Goal: Find specific page/section: Find specific page/section

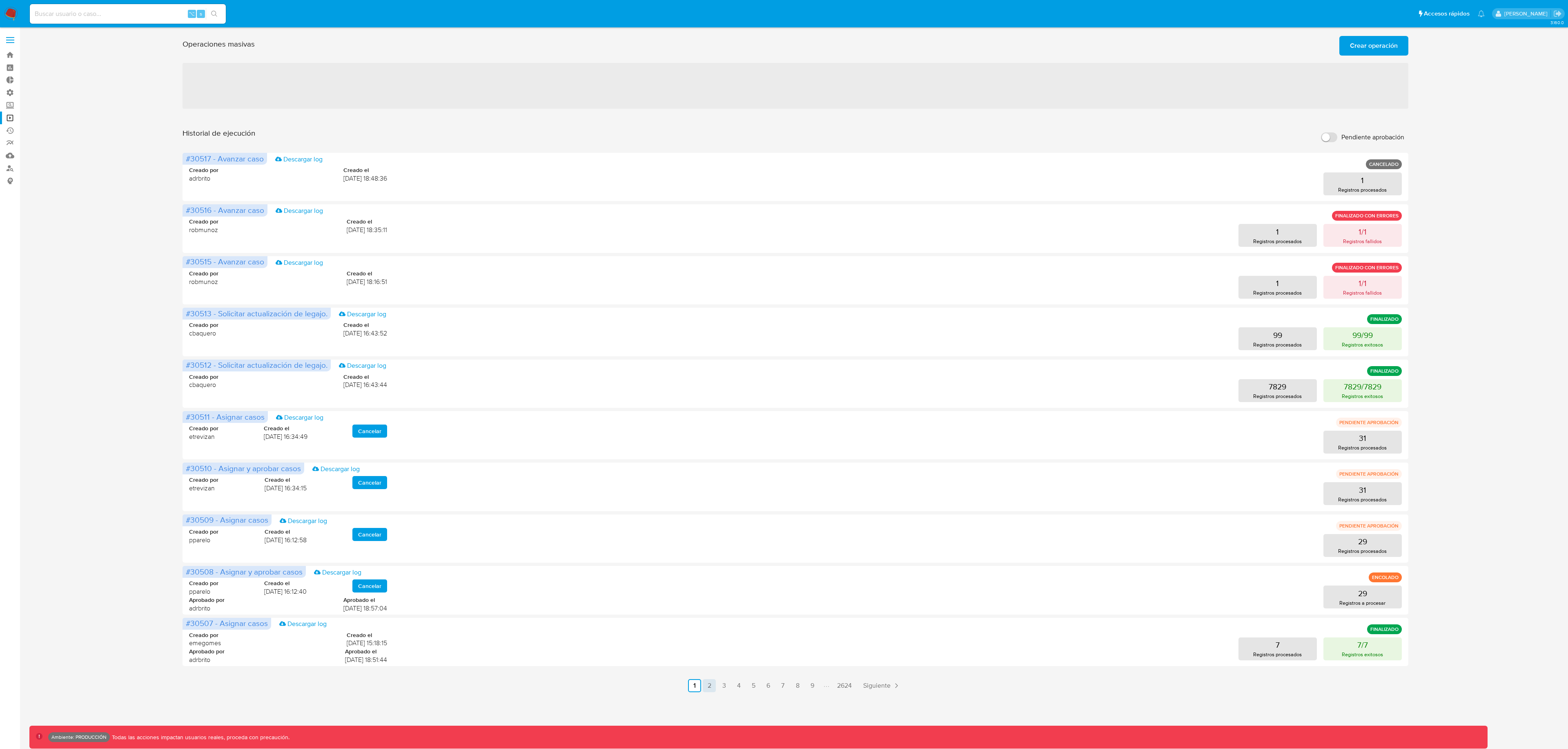
click at [715, 691] on link "2" at bounding box center [709, 685] width 13 height 13
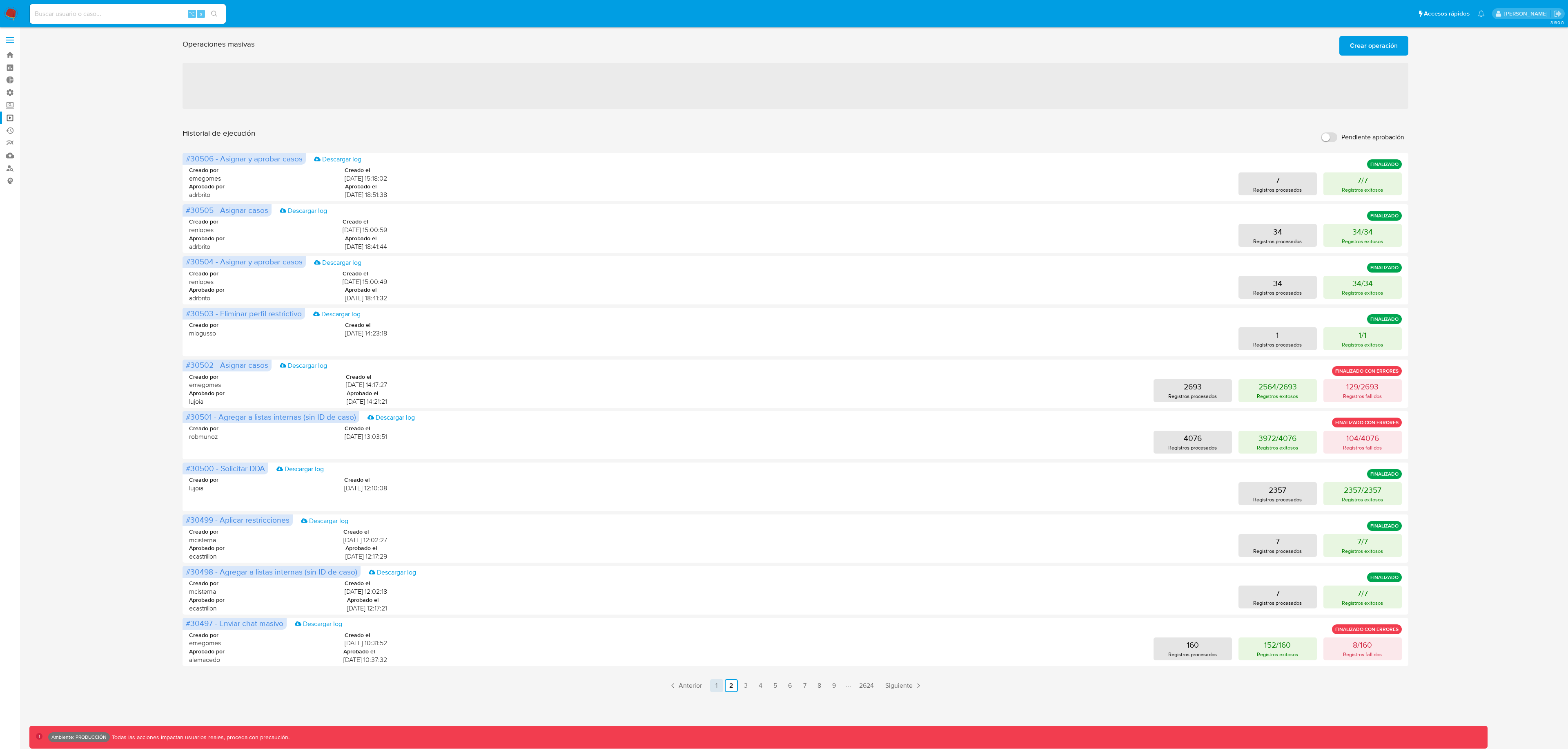
click at [715, 686] on link "1" at bounding box center [716, 685] width 13 height 13
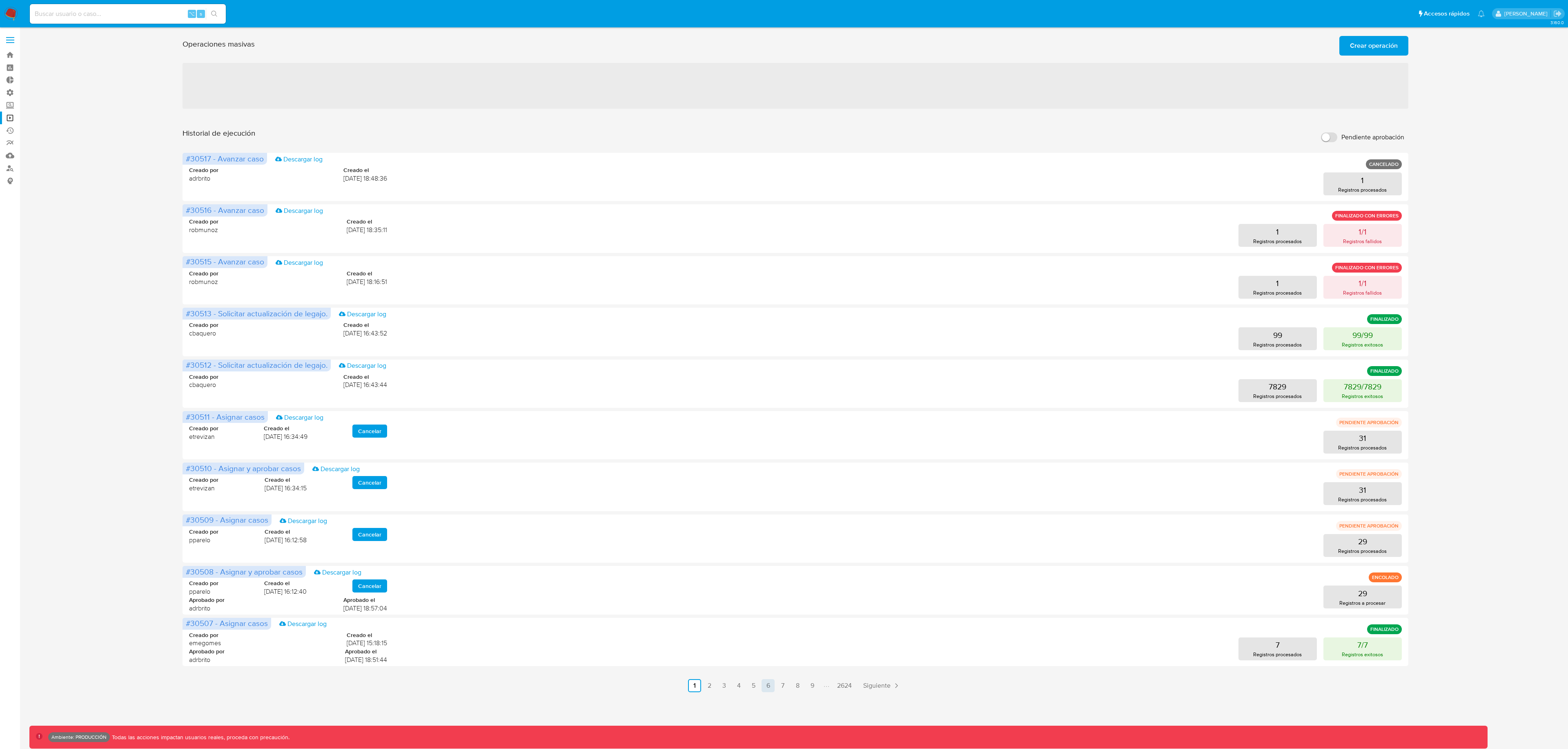
click at [774, 689] on link "6" at bounding box center [768, 685] width 13 height 13
click at [714, 689] on link "2" at bounding box center [709, 685] width 13 height 13
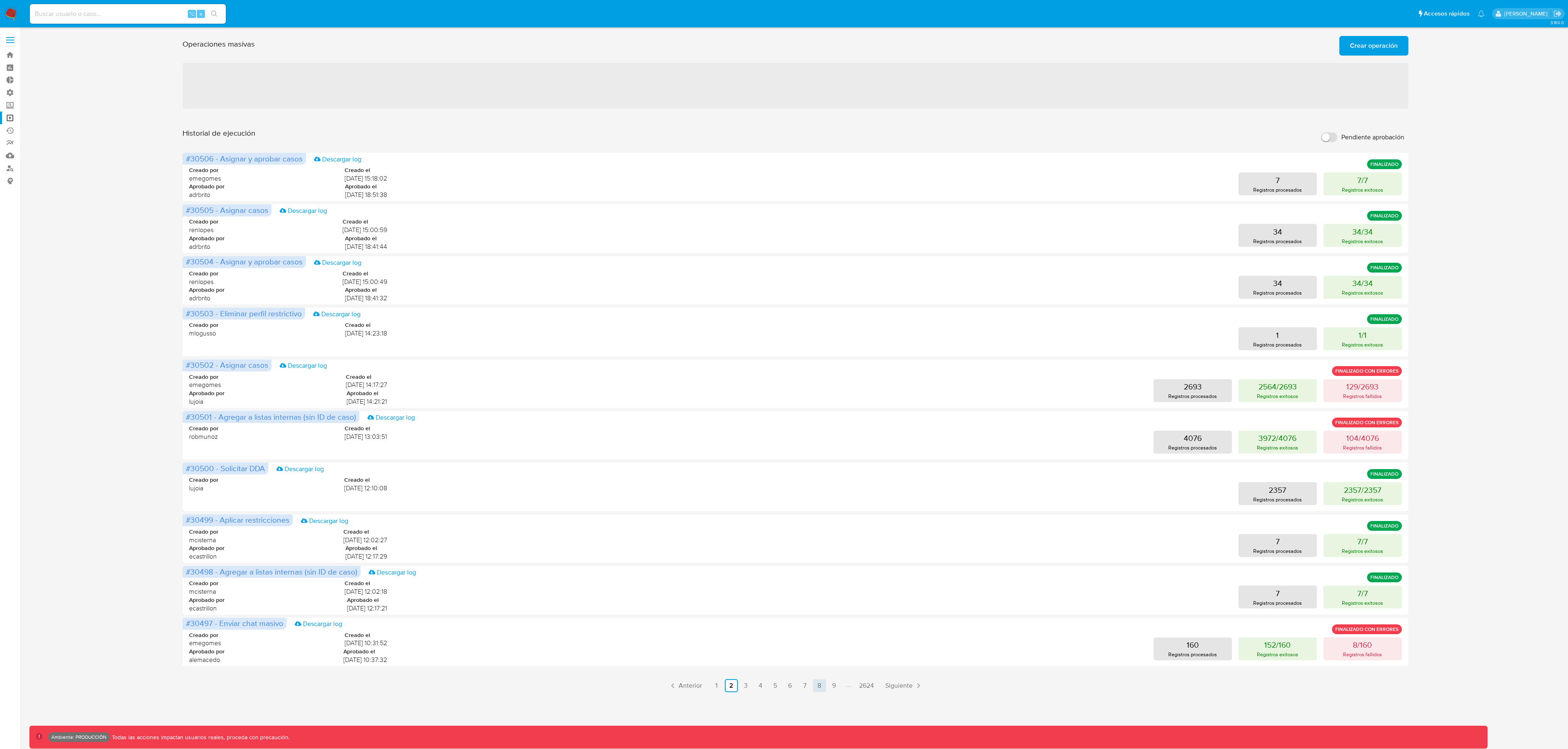
click at [816, 687] on link "8" at bounding box center [819, 685] width 13 height 13
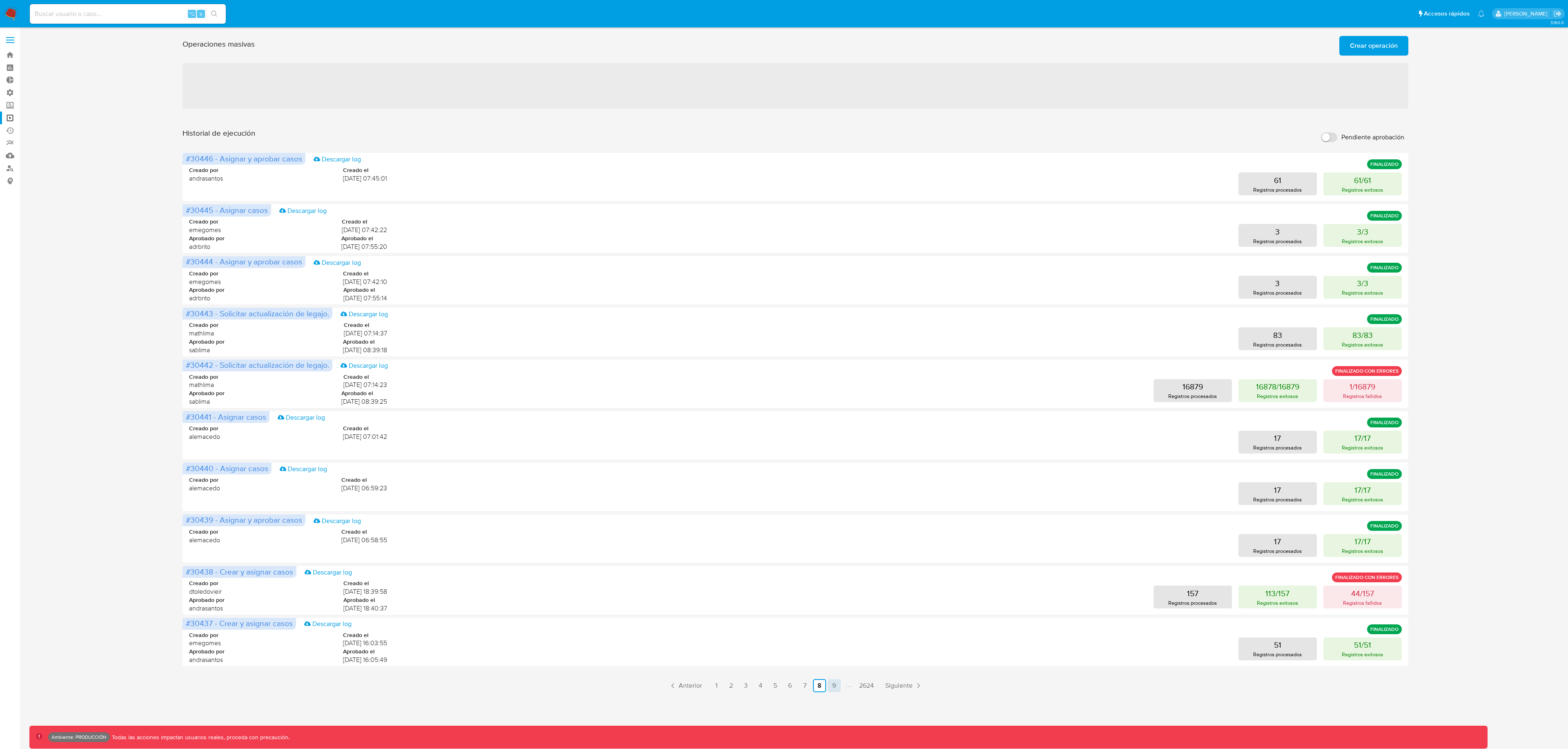
click at [833, 686] on link "9" at bounding box center [834, 685] width 13 height 13
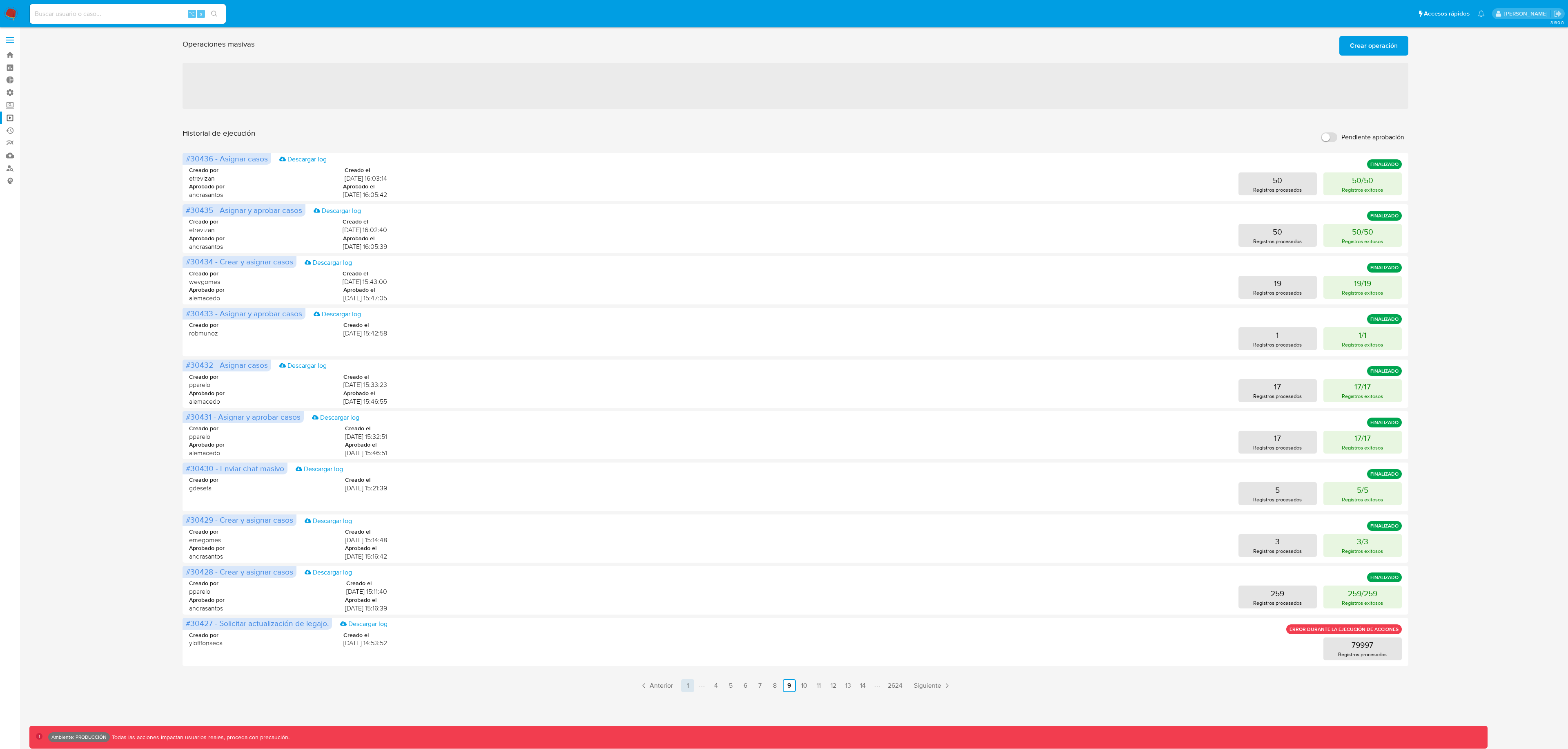
click at [690, 688] on link "1" at bounding box center [687, 685] width 13 height 13
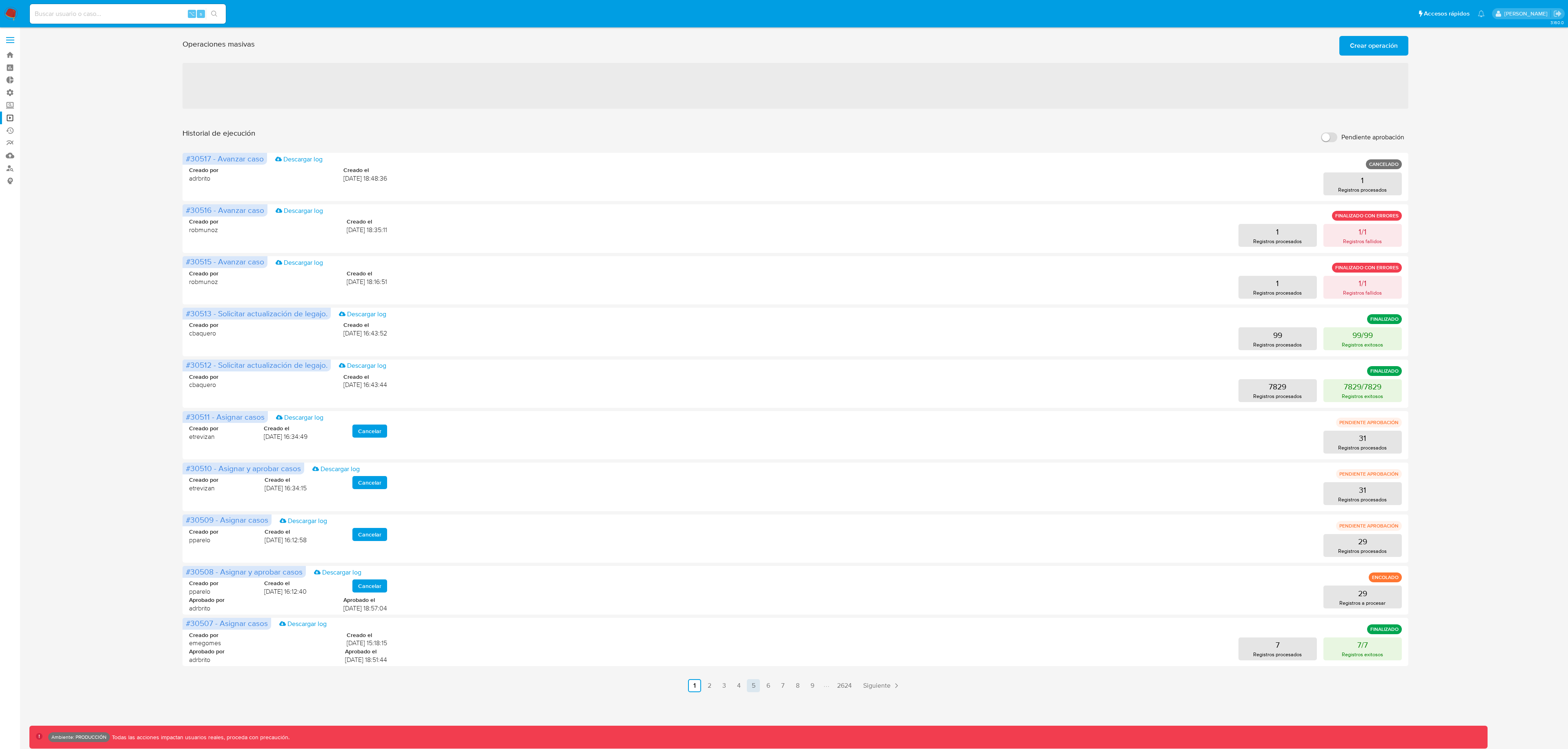
click at [760, 687] on link "5" at bounding box center [753, 685] width 13 height 13
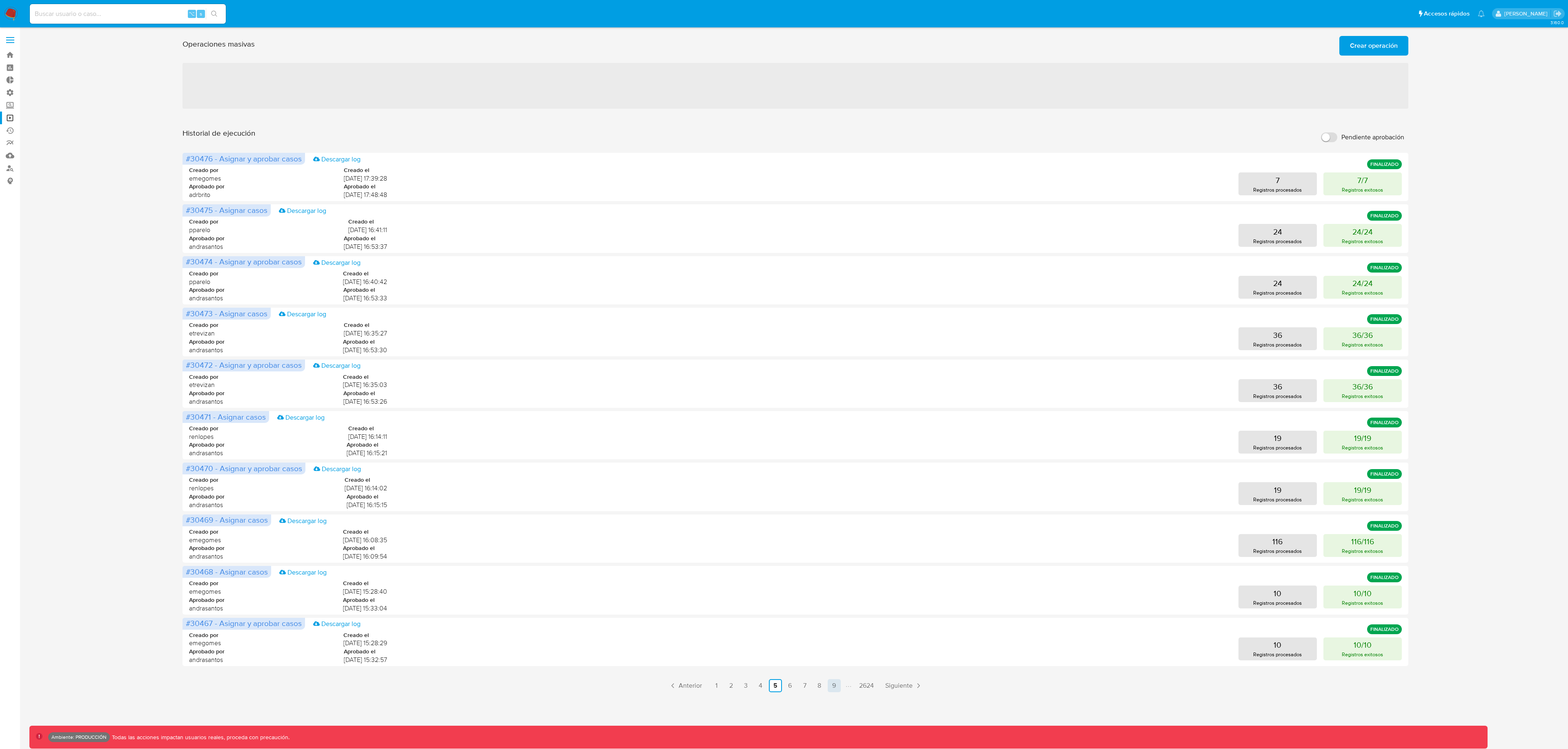
click at [835, 682] on link "9" at bounding box center [834, 685] width 13 height 13
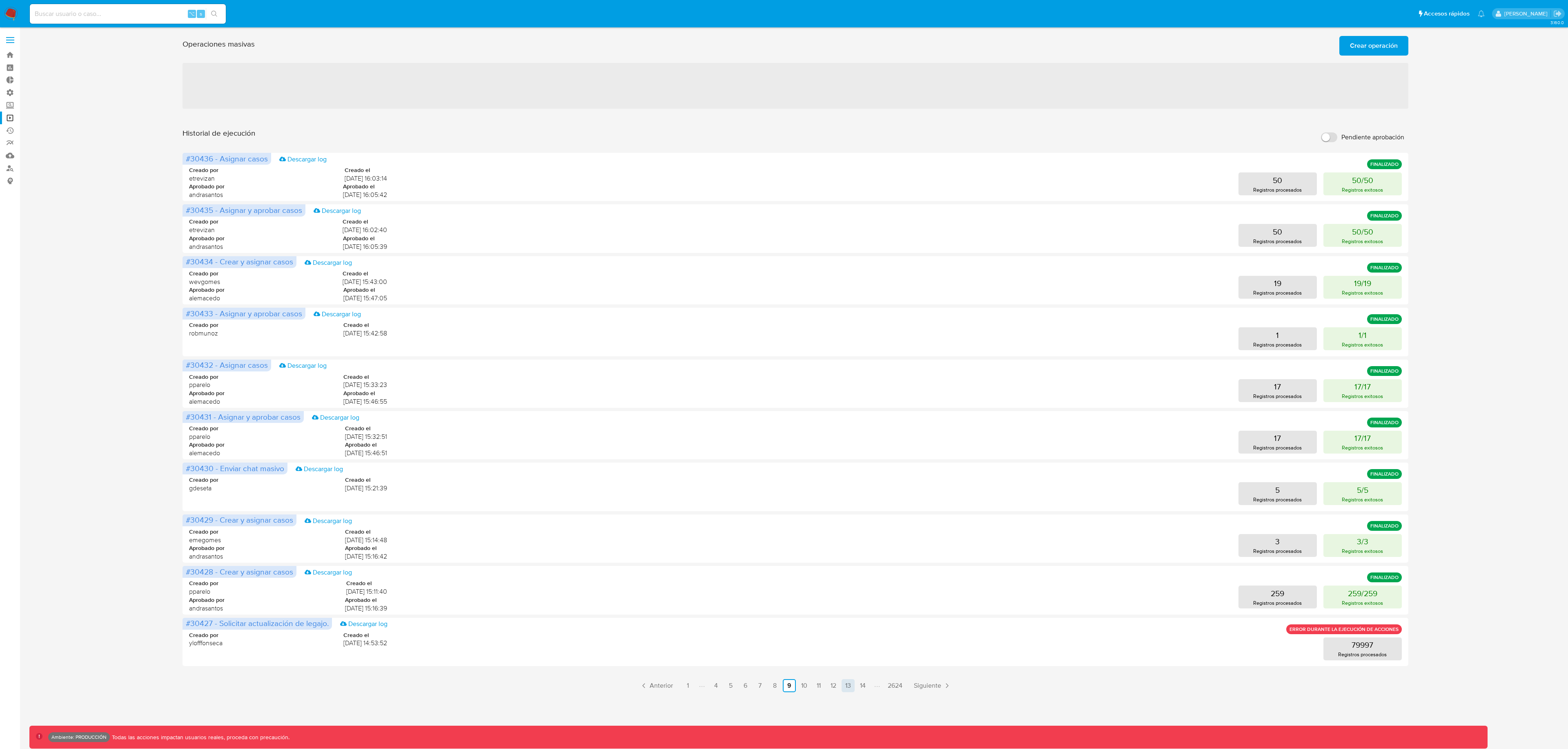
click at [852, 689] on link "13" at bounding box center [848, 685] width 13 height 13
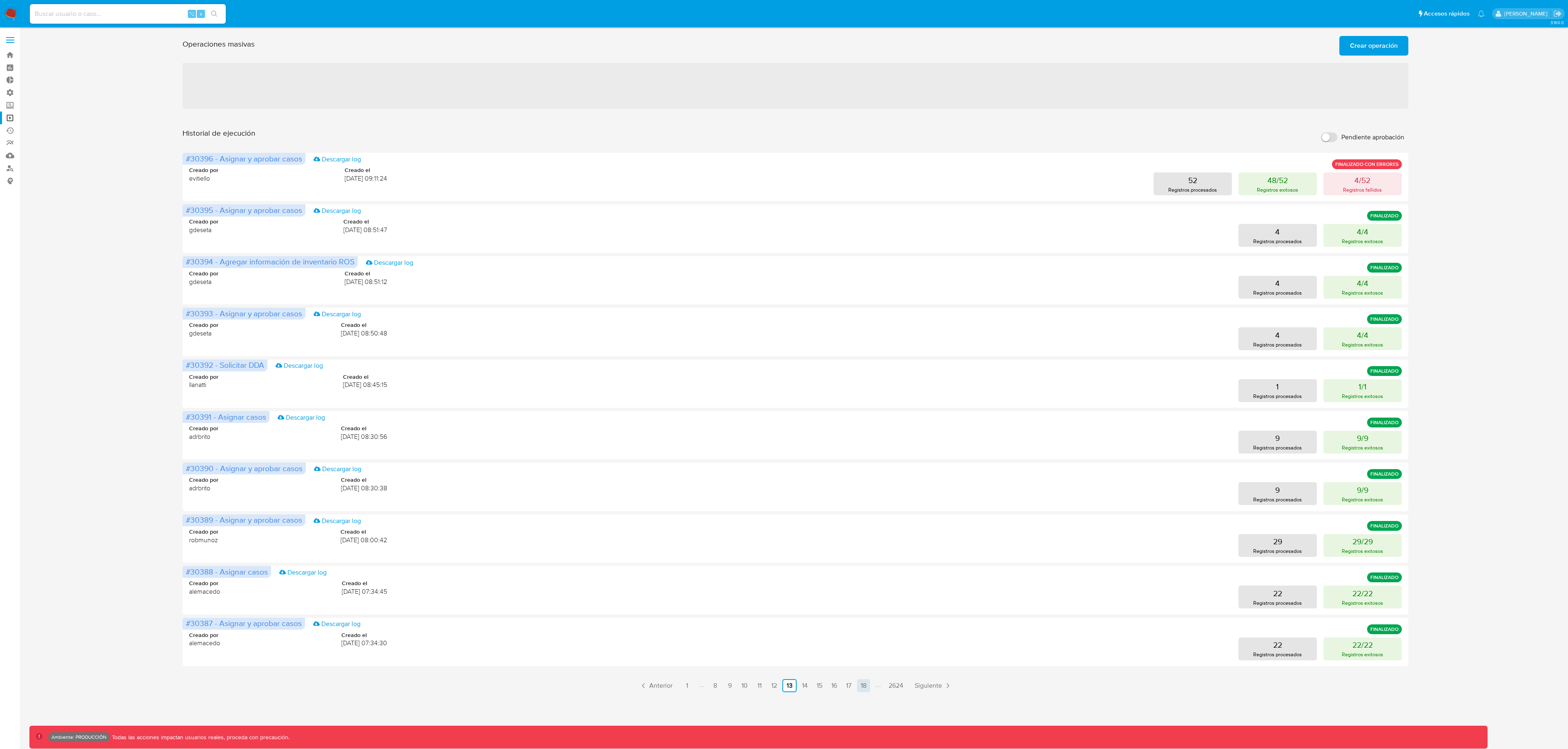
click at [860, 687] on link "18" at bounding box center [863, 685] width 13 height 13
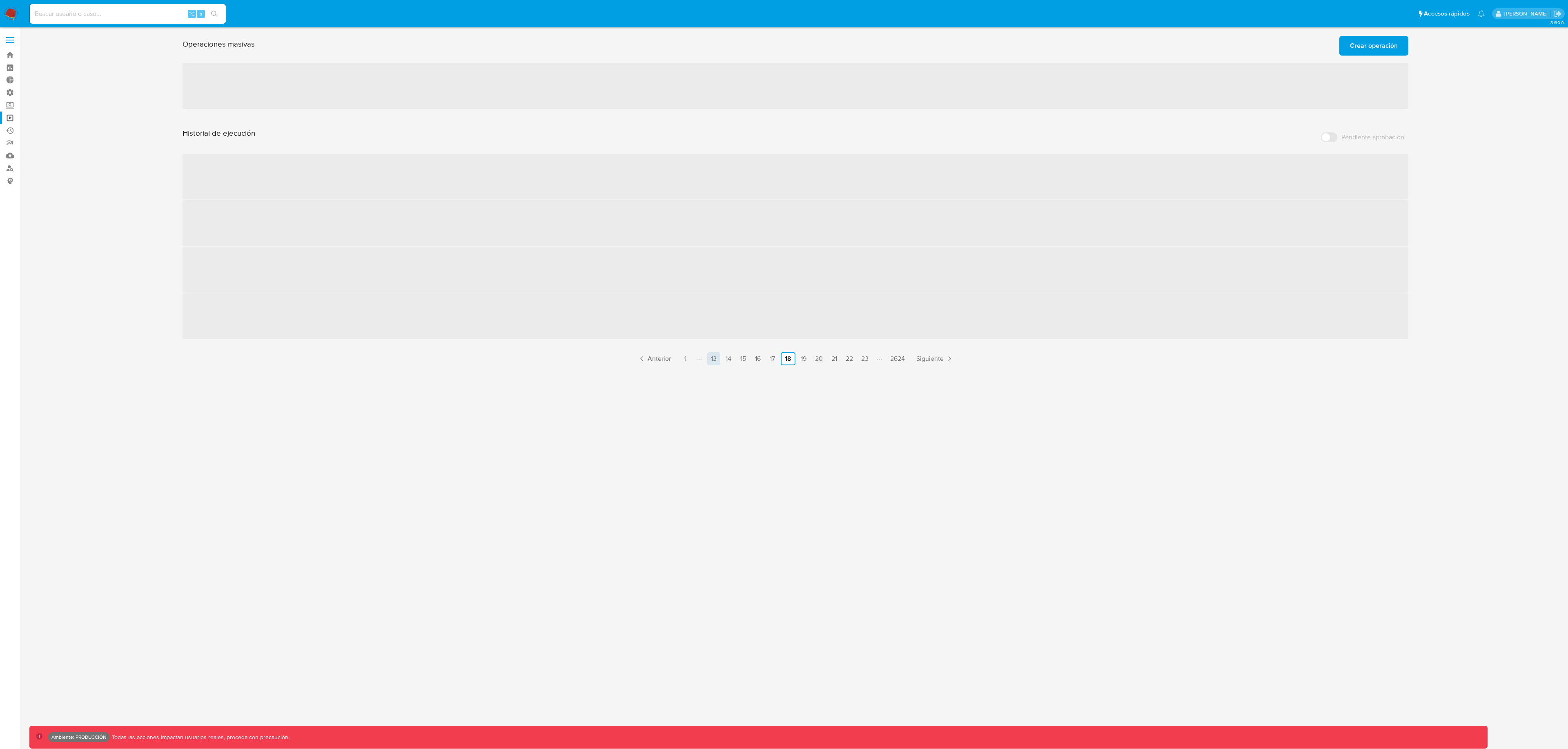
click at [712, 359] on link "13" at bounding box center [713, 358] width 13 height 13
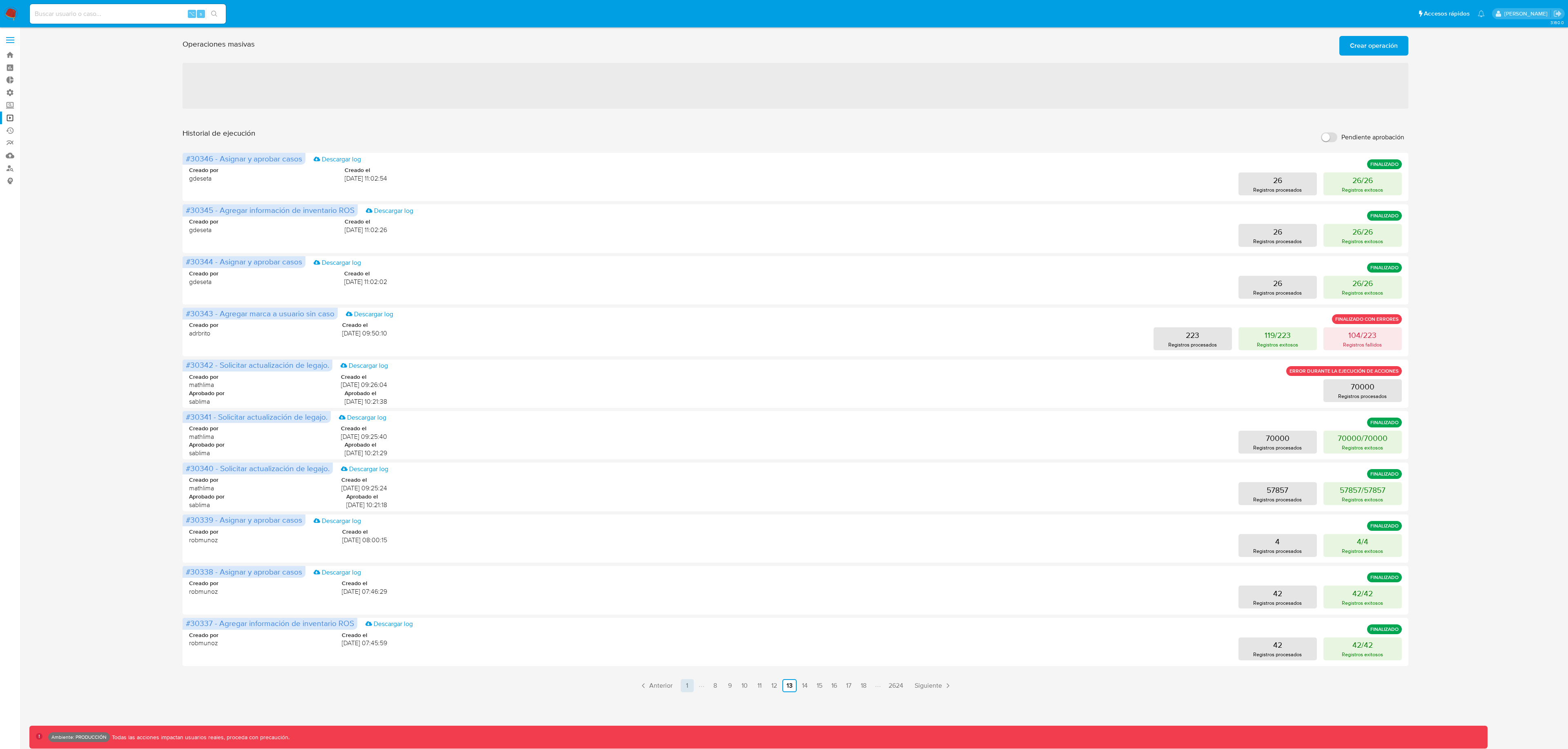
click at [685, 690] on link "1" at bounding box center [687, 685] width 13 height 13
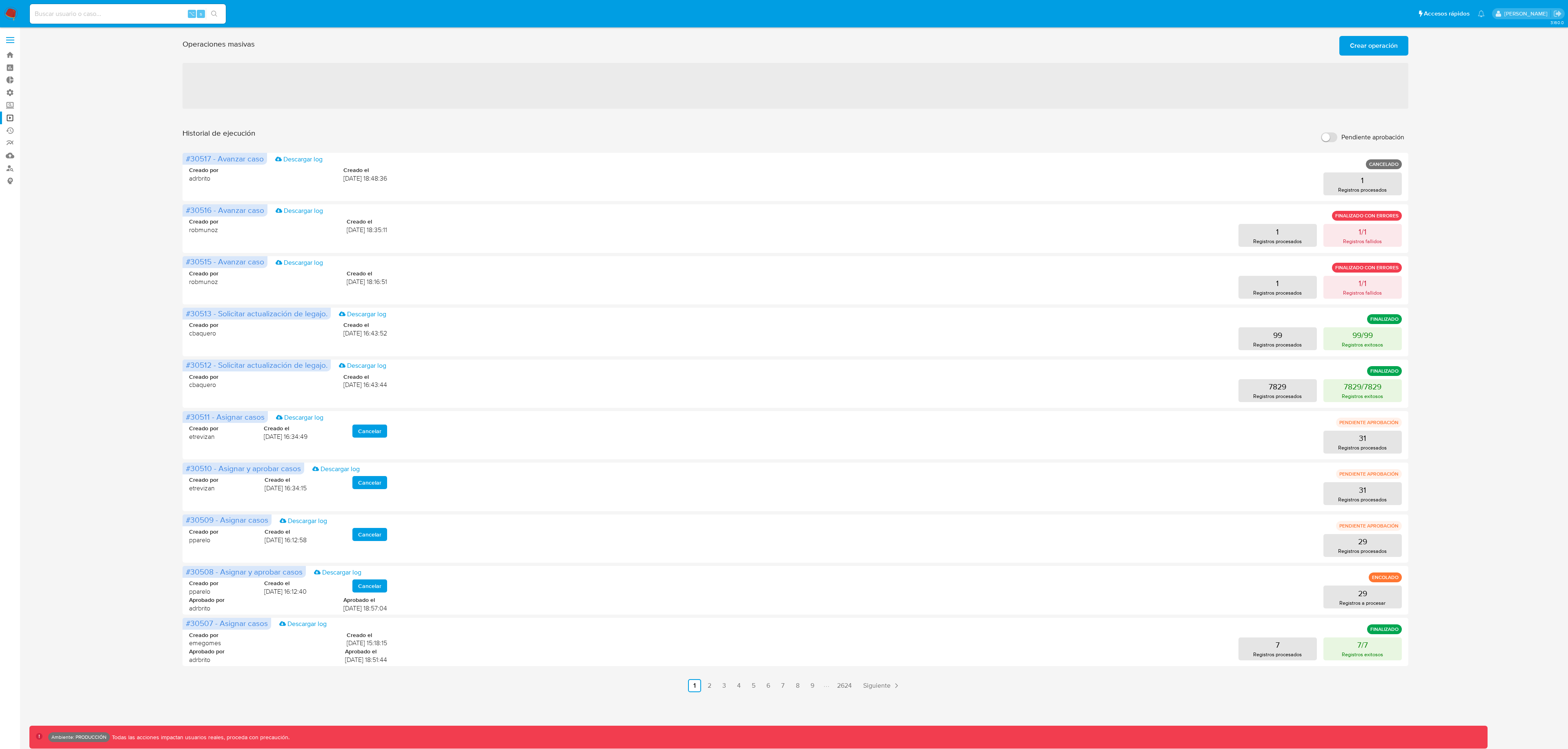
click at [796, 695] on div "3.160.0 Ambiente: PRODUCCIÓN Todas las acciones impactan usuarios reales, proce…" at bounding box center [795, 388] width 1532 height 711
click at [773, 687] on link "6" at bounding box center [768, 685] width 13 height 13
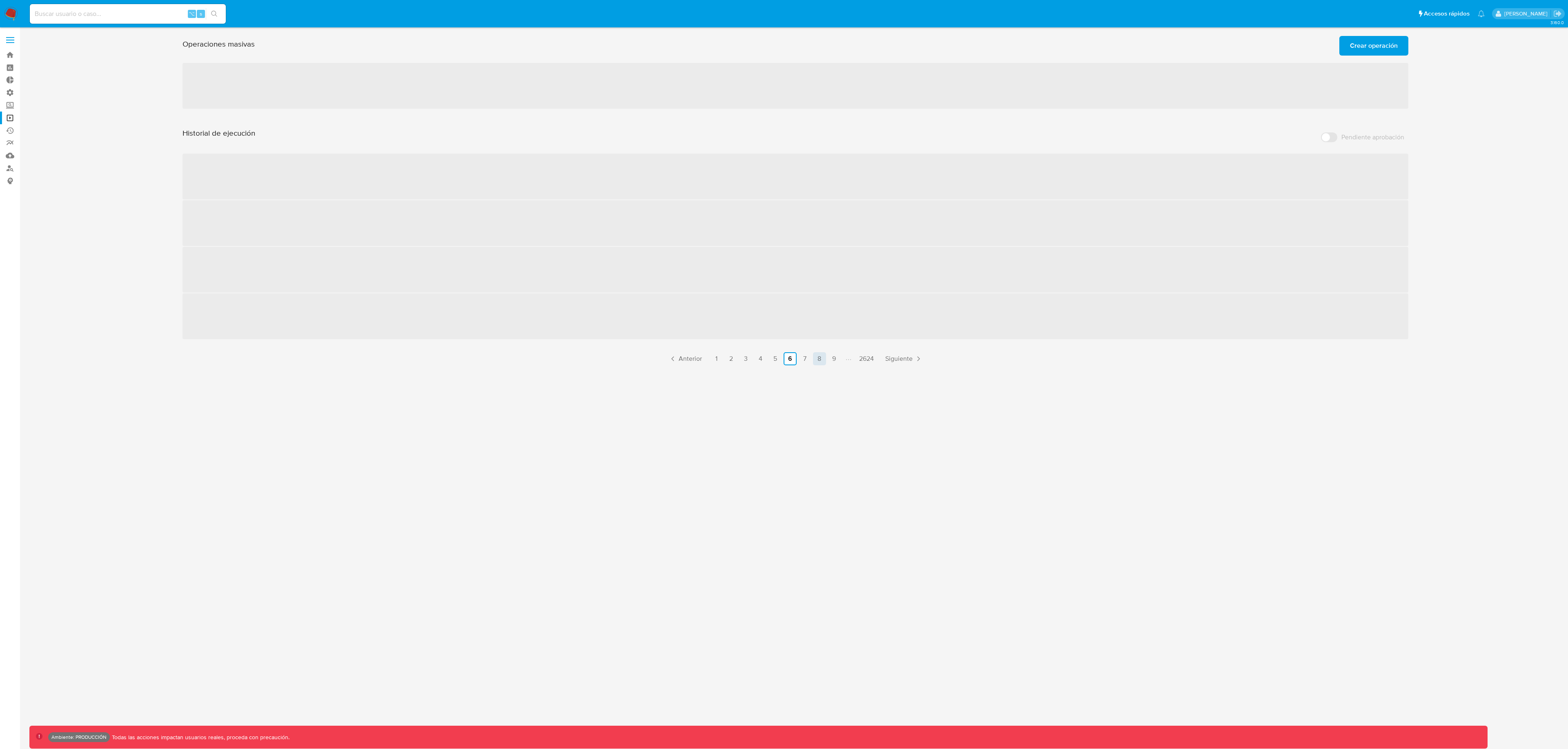
click at [816, 359] on link "8" at bounding box center [819, 358] width 13 height 13
click at [717, 362] on link "1" at bounding box center [716, 358] width 13 height 13
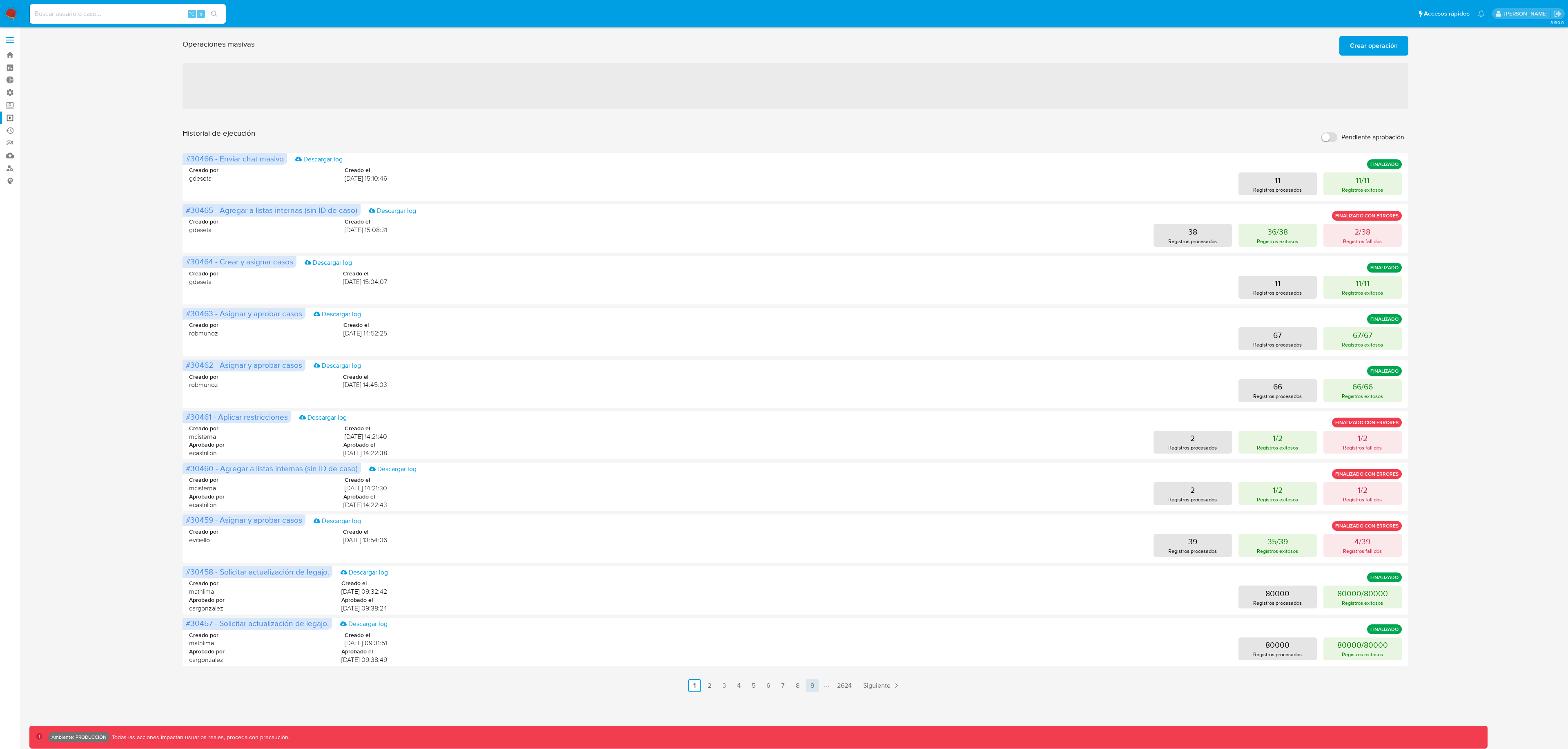
click at [817, 692] on link "9" at bounding box center [812, 685] width 13 height 13
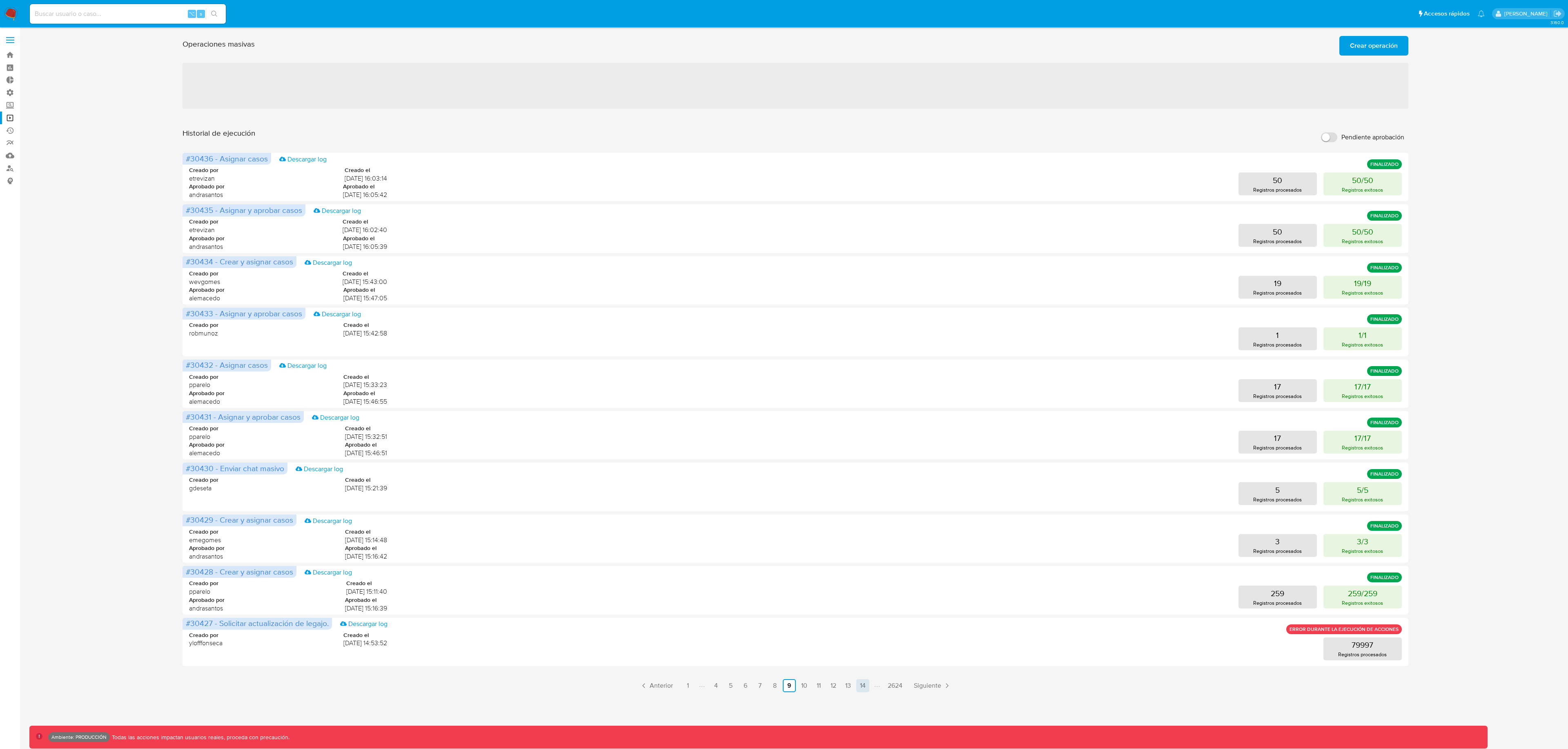
click at [858, 687] on link "14" at bounding box center [863, 685] width 13 height 13
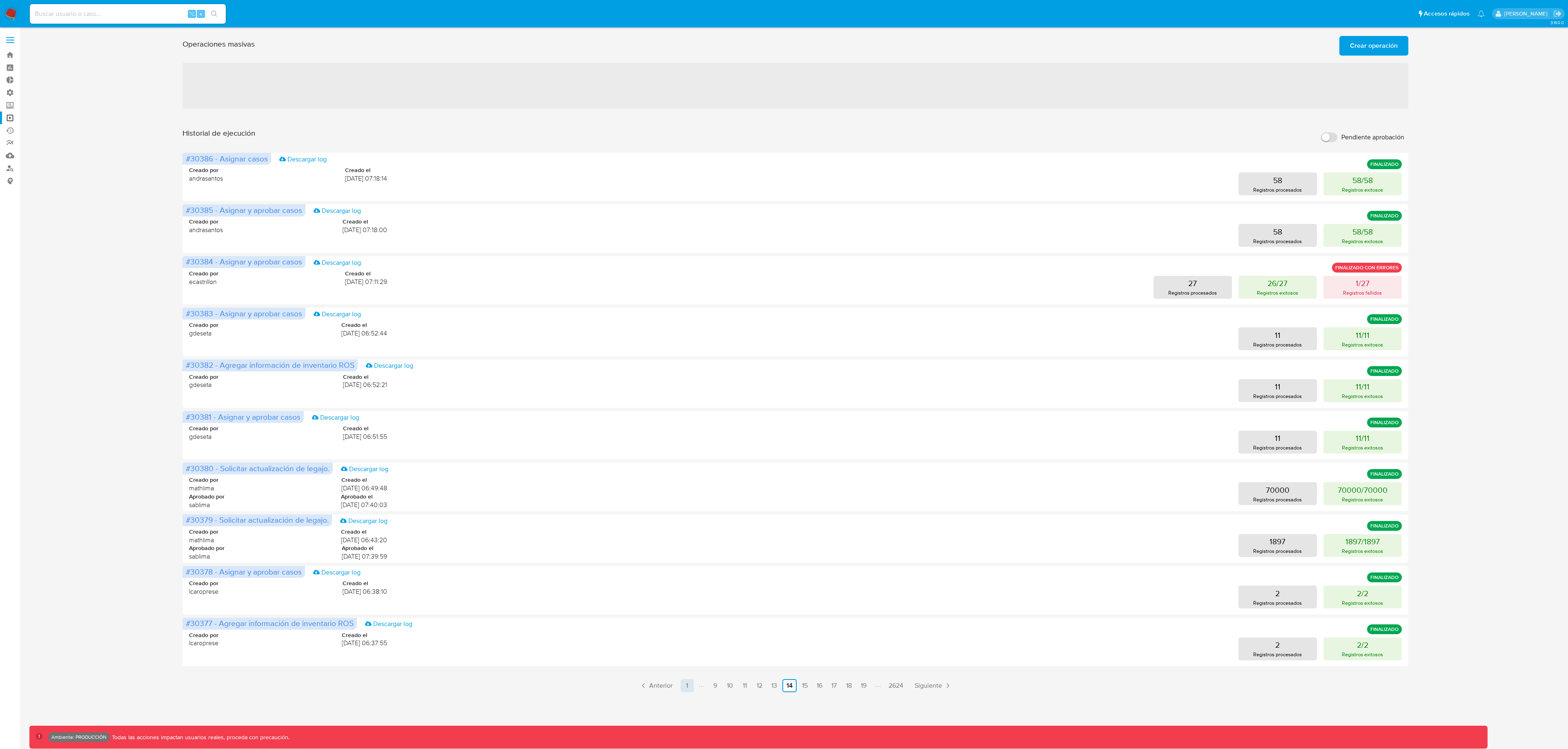
click at [689, 685] on link "1" at bounding box center [687, 685] width 13 height 13
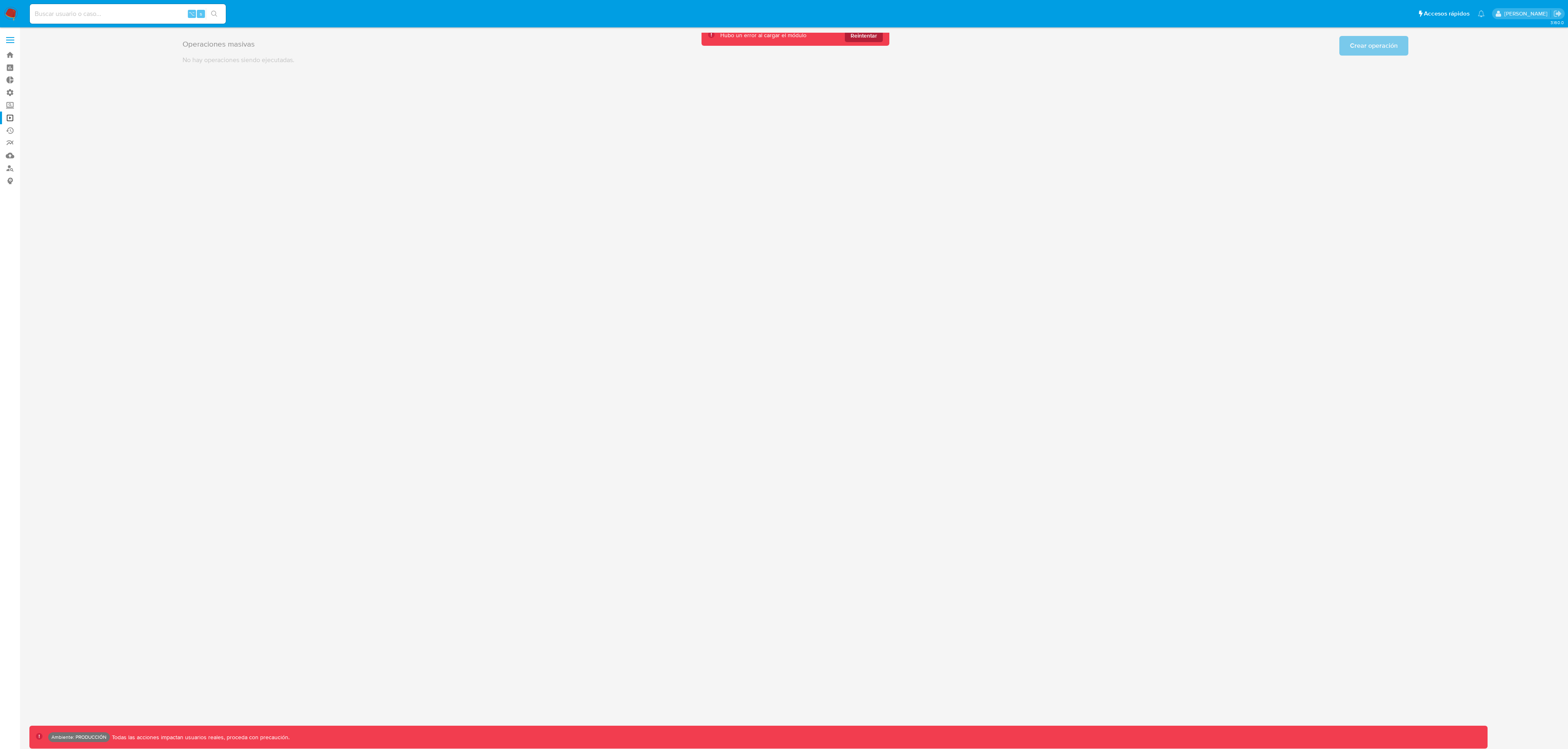
click at [873, 35] on span "Reintentar" at bounding box center [864, 35] width 27 height 13
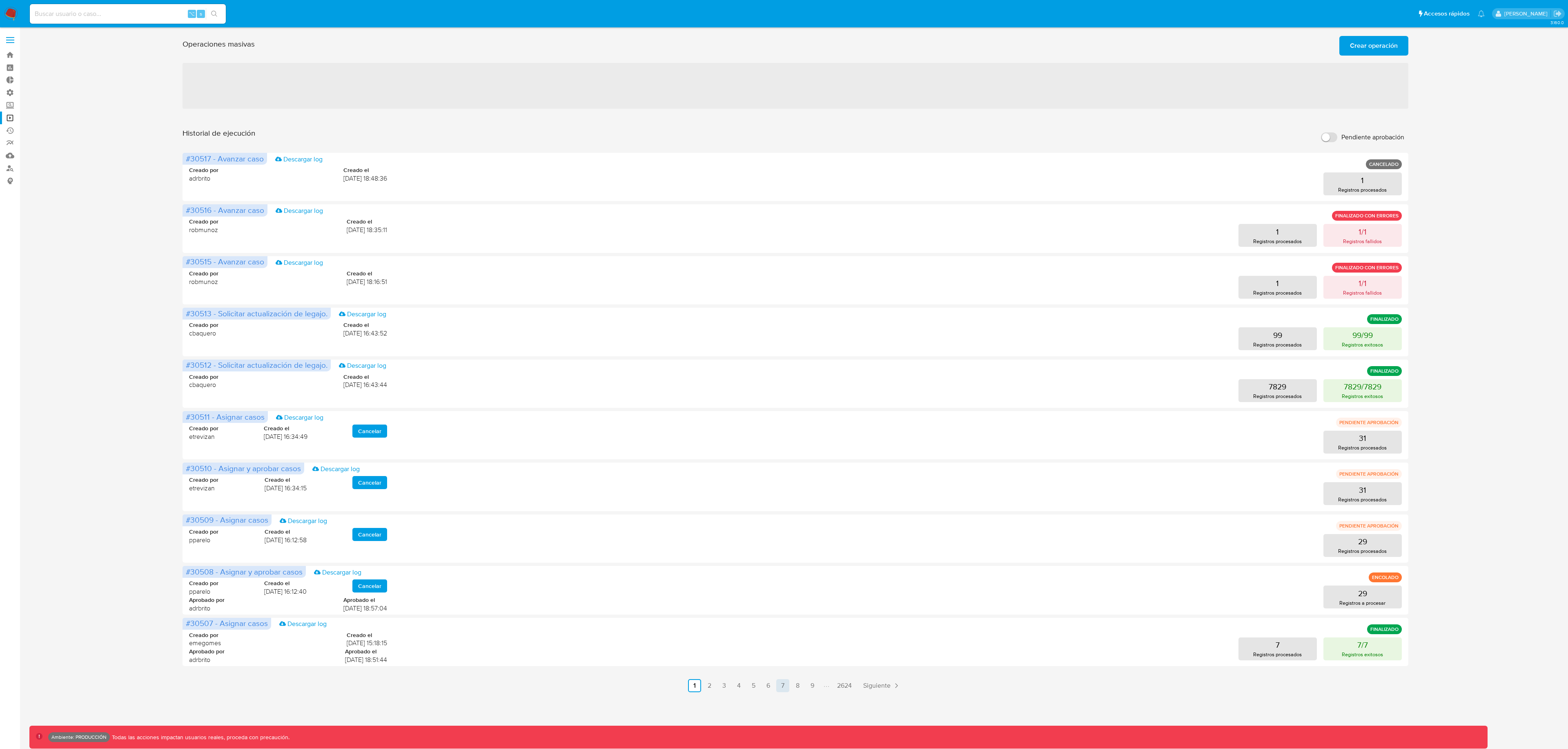
click at [784, 685] on link "7" at bounding box center [782, 685] width 13 height 13
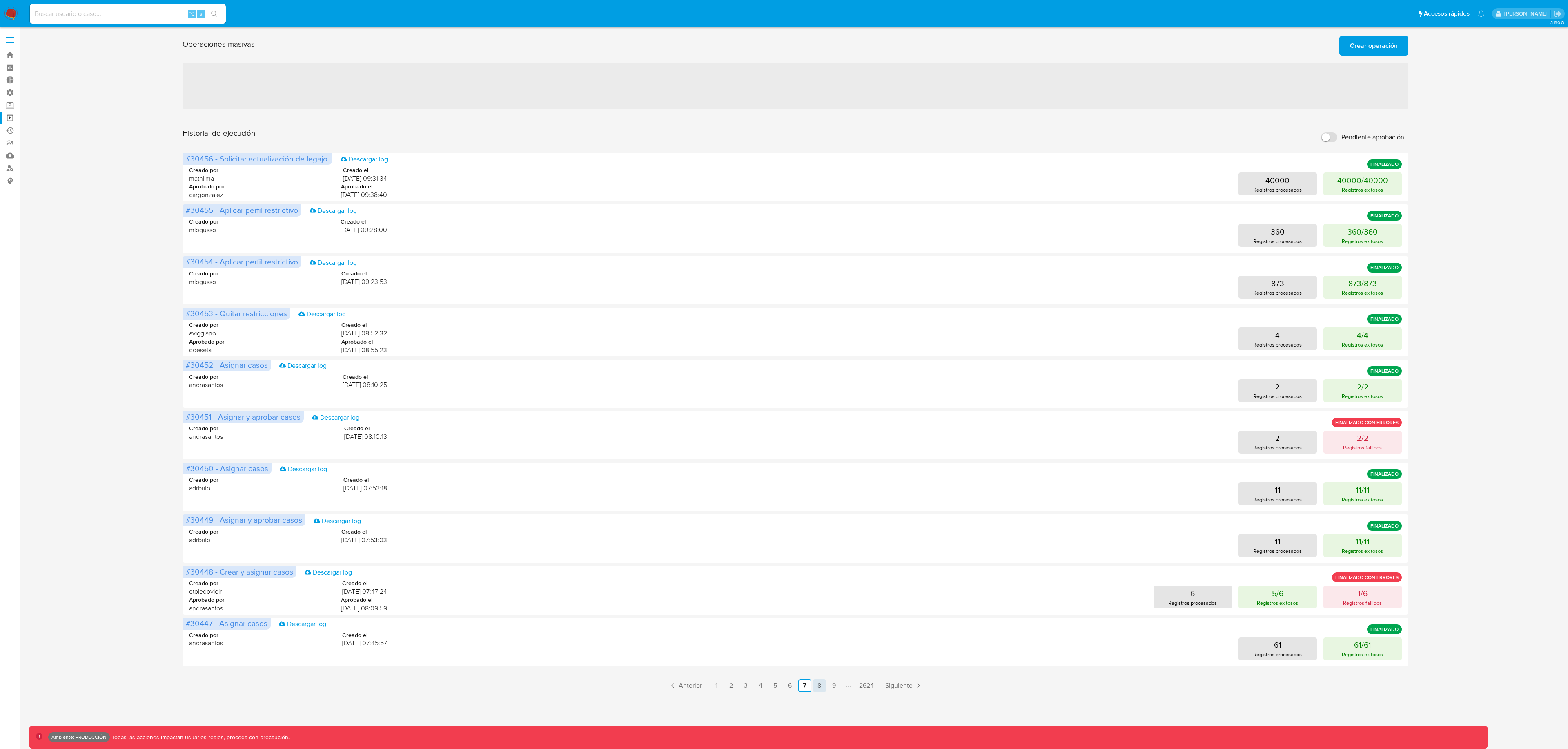
click at [822, 687] on link "8" at bounding box center [819, 685] width 13 height 13
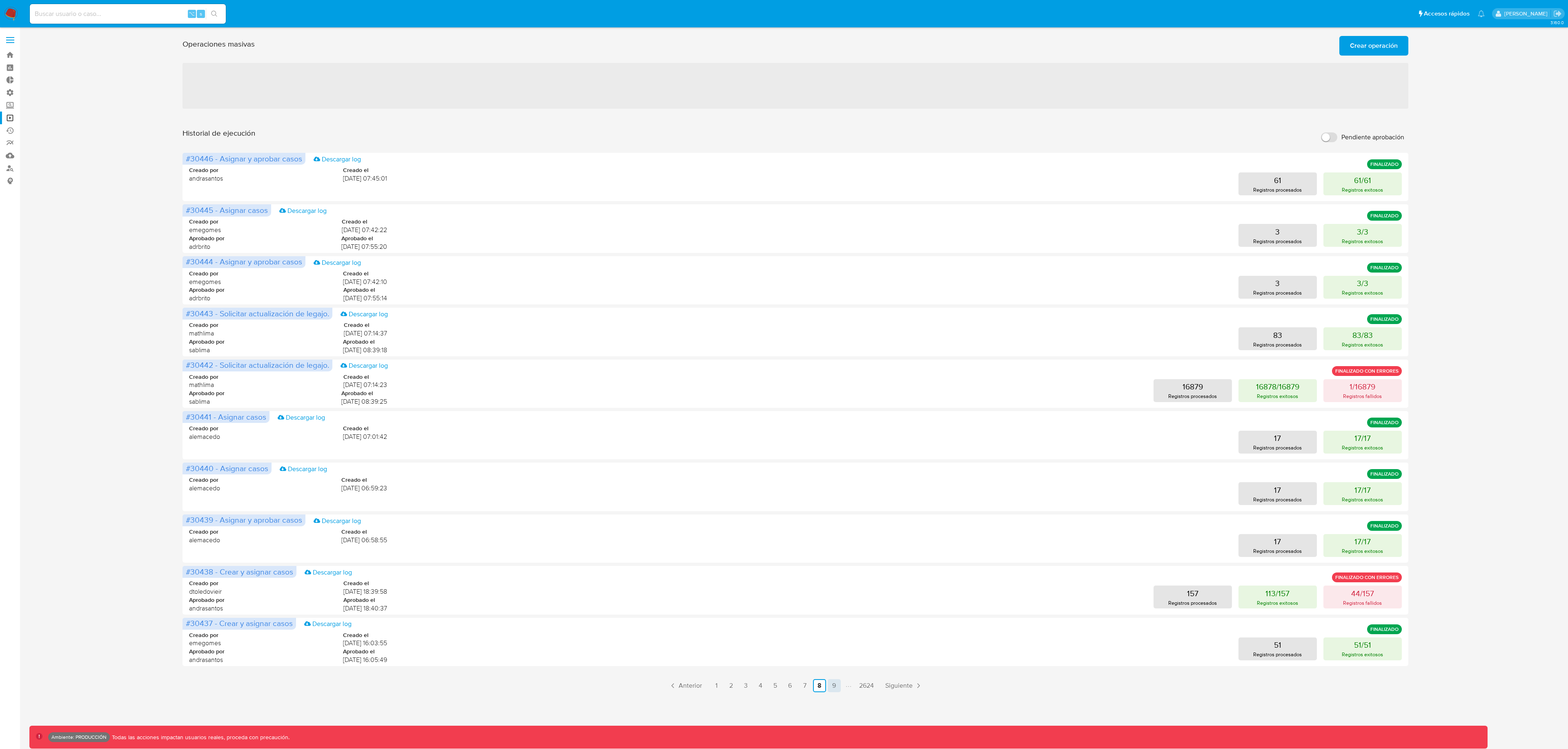
click at [838, 689] on link "9" at bounding box center [834, 685] width 13 height 13
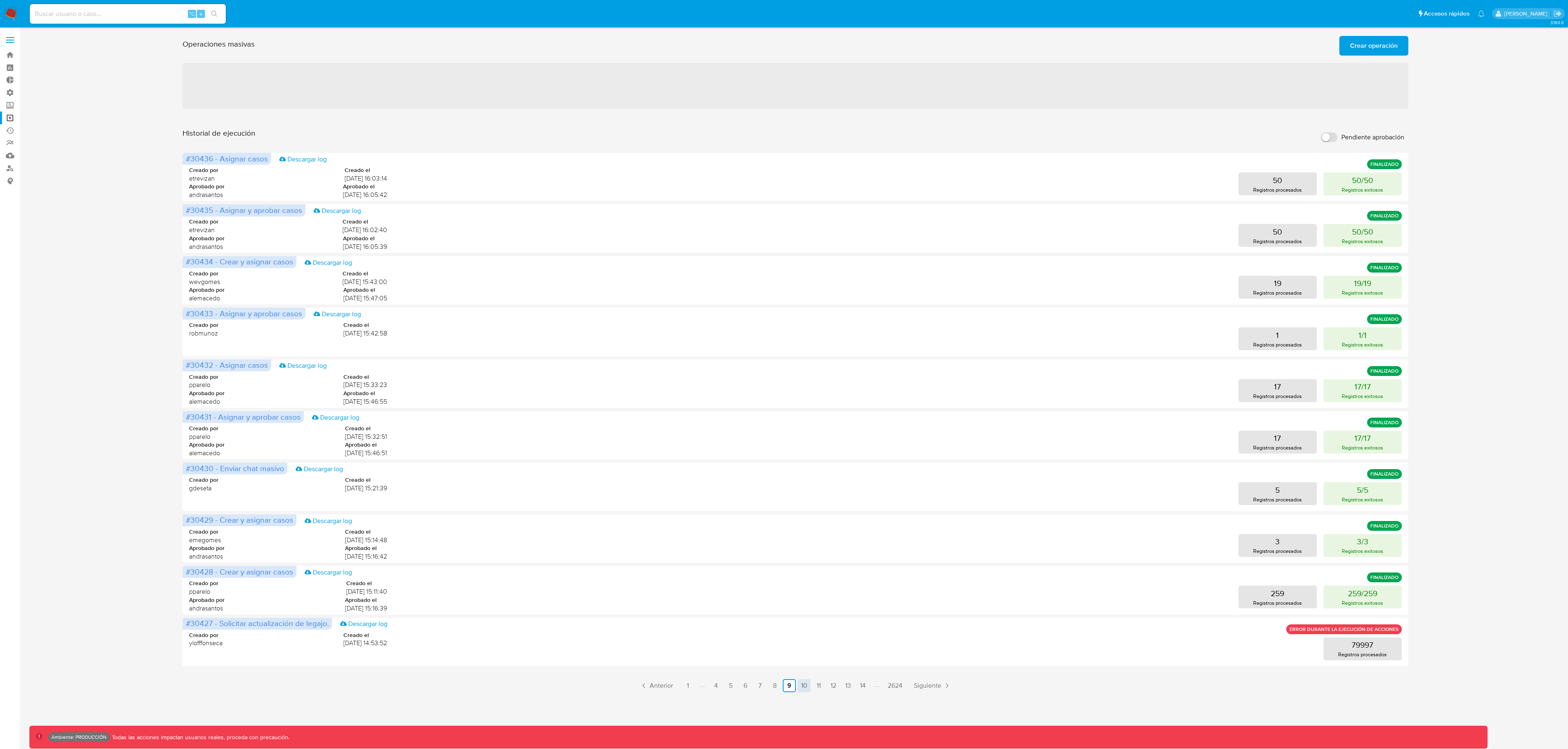
click at [801, 687] on link "10" at bounding box center [803, 685] width 13 height 13
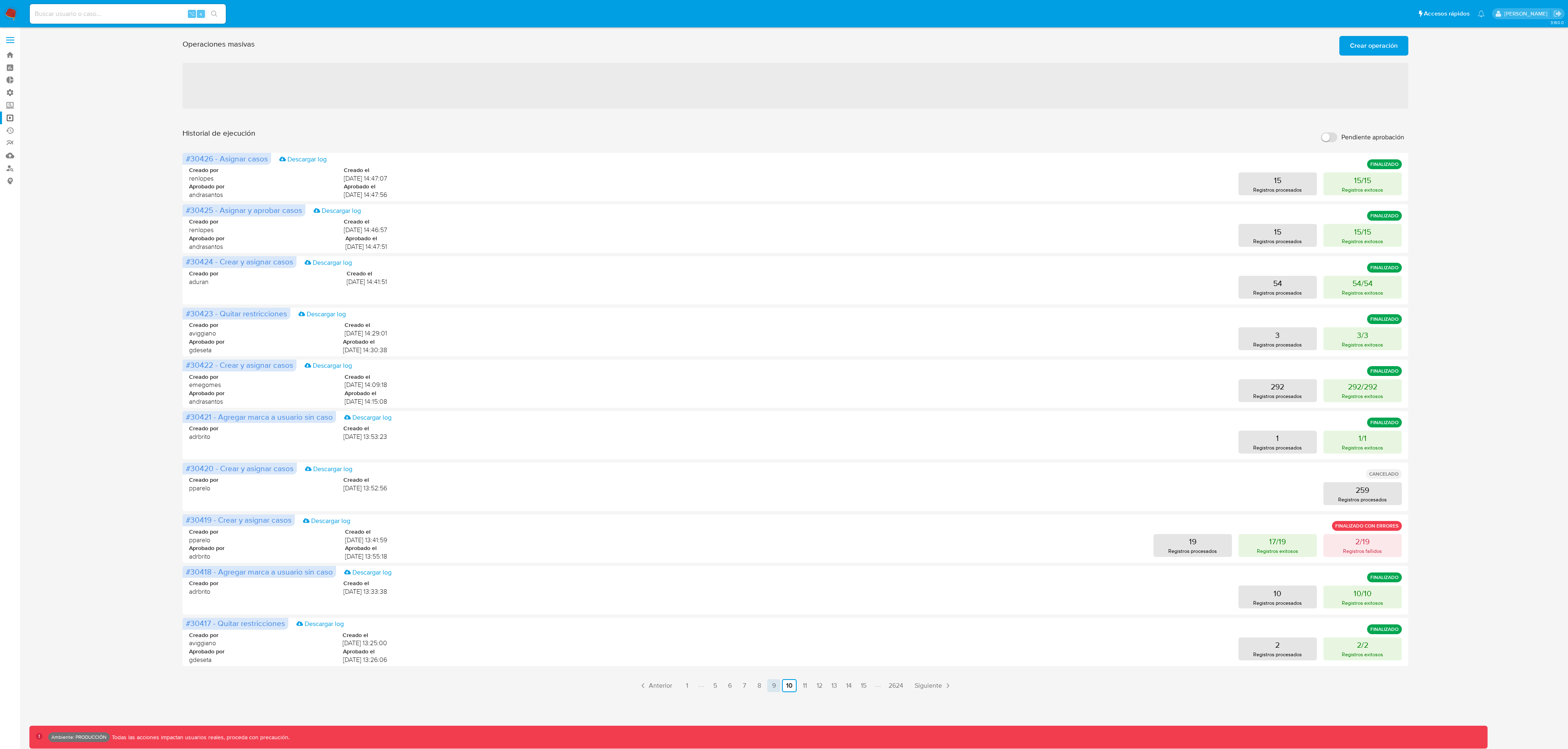
click at [772, 687] on link "9" at bounding box center [773, 685] width 13 height 13
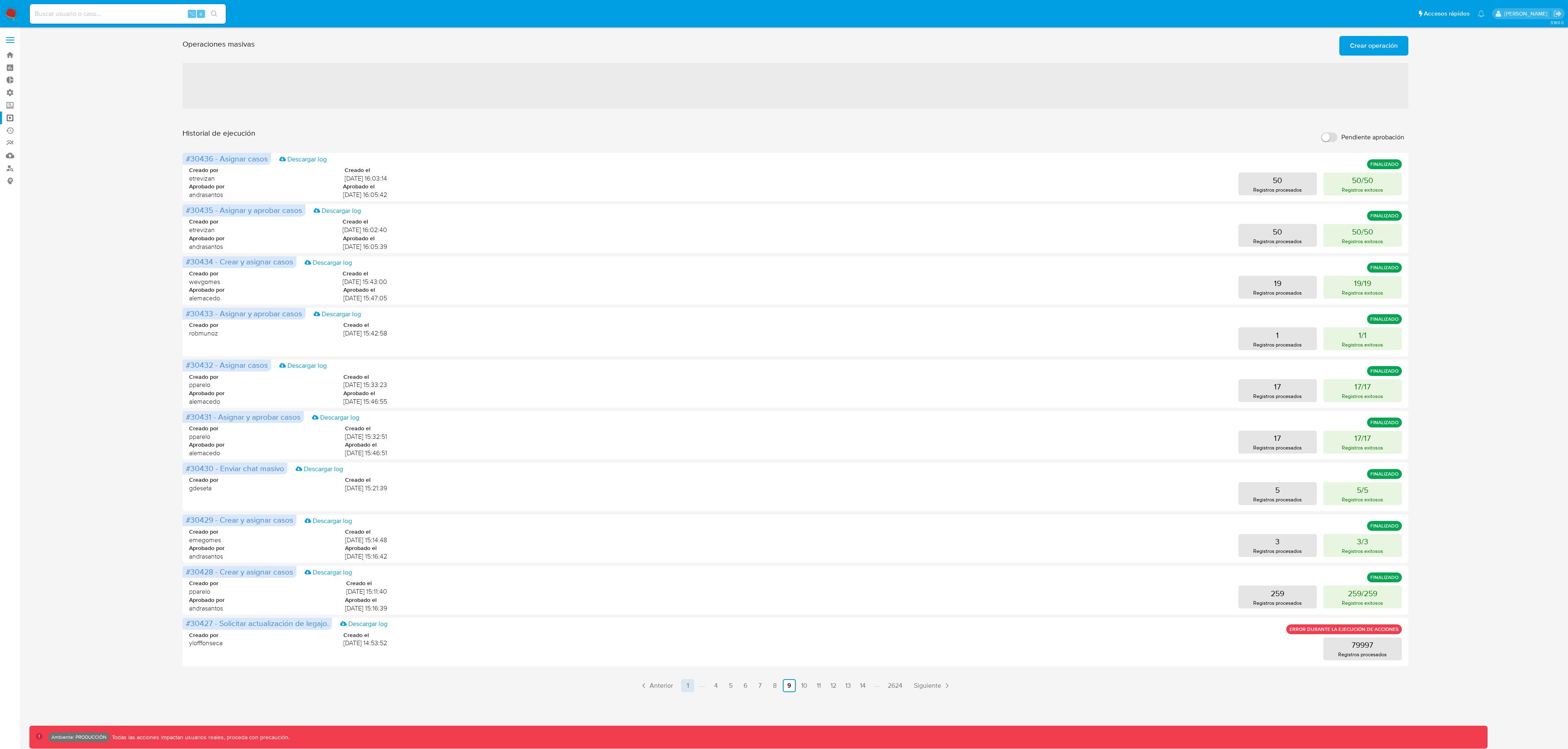
click at [692, 686] on link "1" at bounding box center [687, 685] width 13 height 13
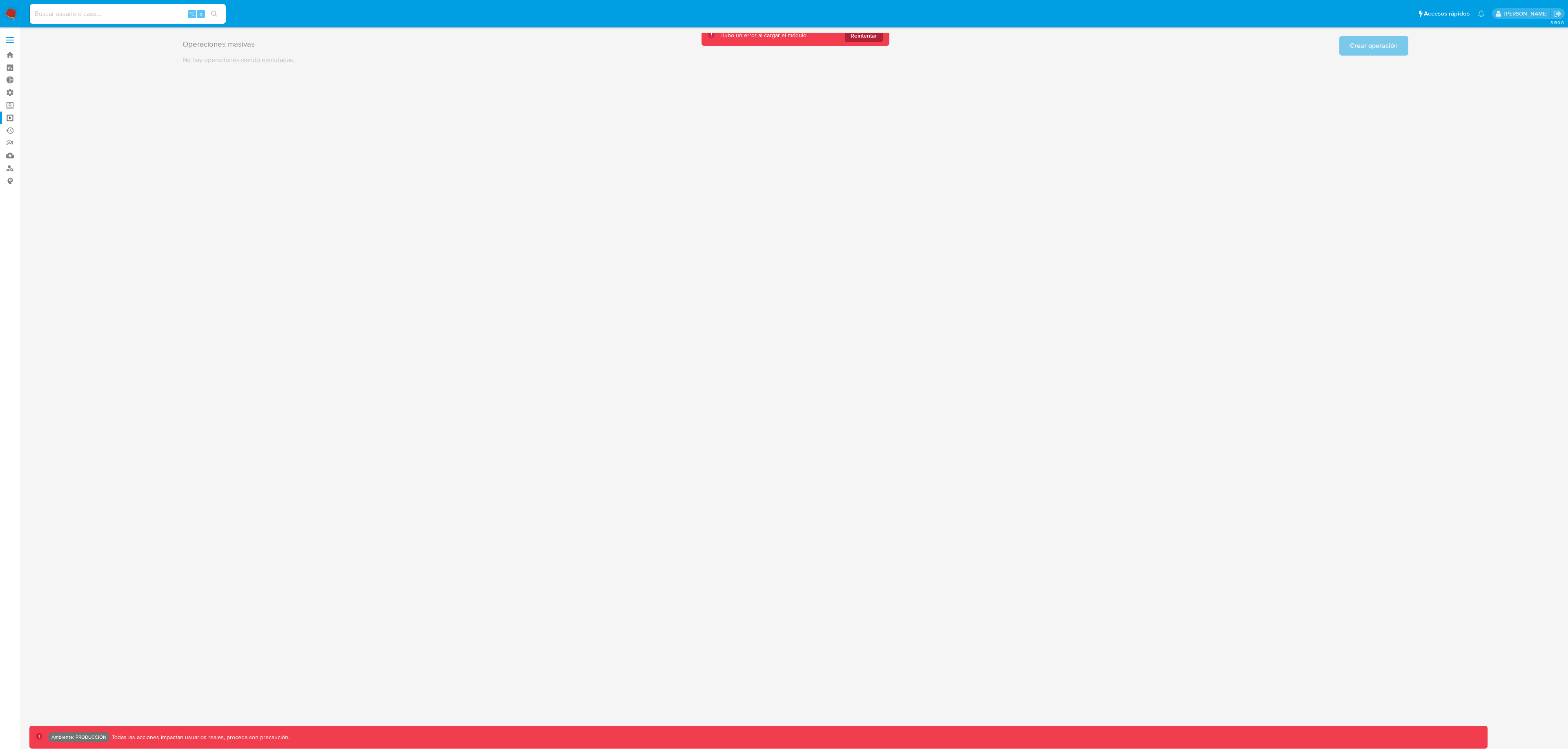
click at [877, 37] on span "Reintentar" at bounding box center [864, 35] width 27 height 13
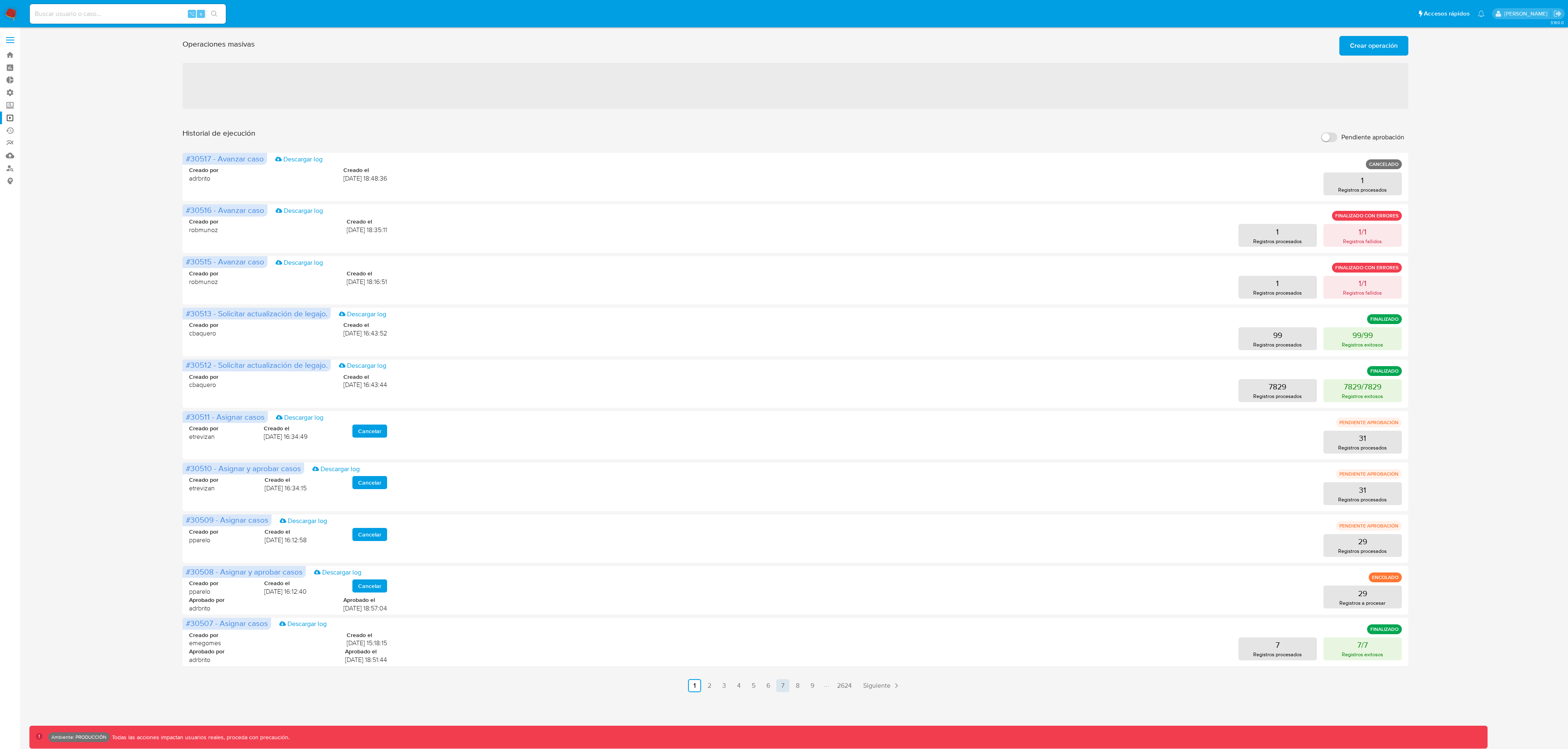
click at [786, 686] on link "7" at bounding box center [782, 685] width 13 height 13
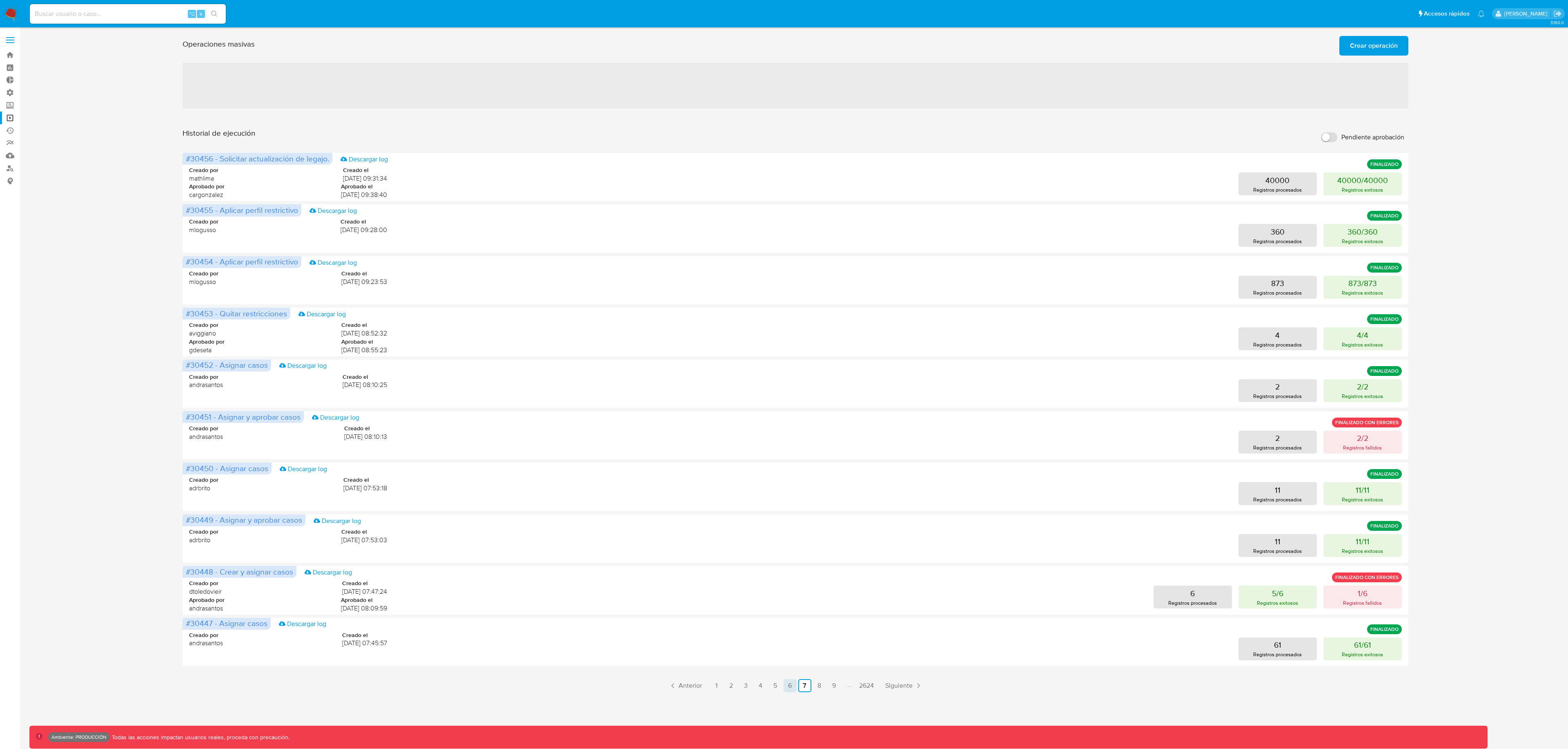
click at [788, 685] on link "6" at bounding box center [789, 685] width 13 height 13
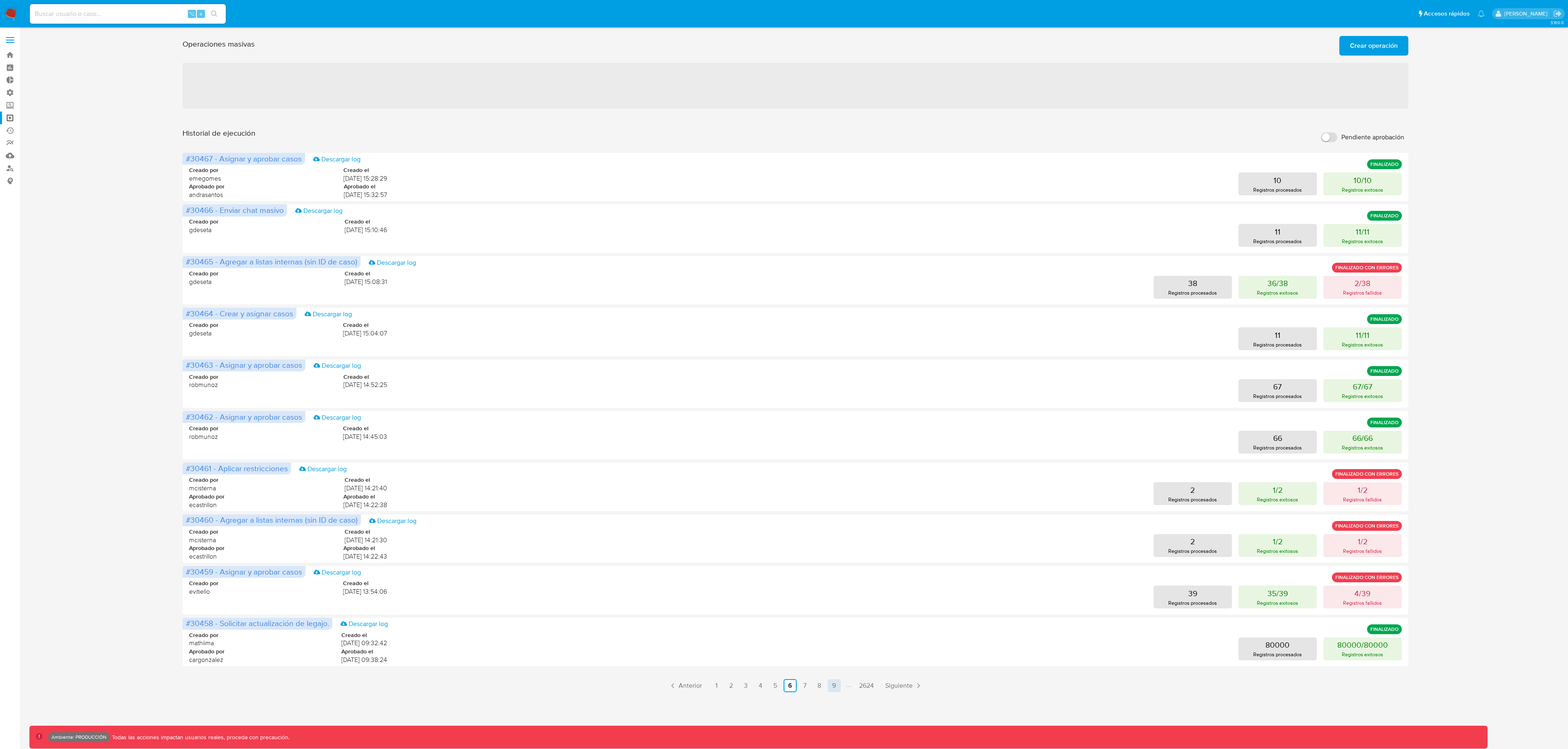
click at [834, 687] on link "9" at bounding box center [834, 685] width 13 height 13
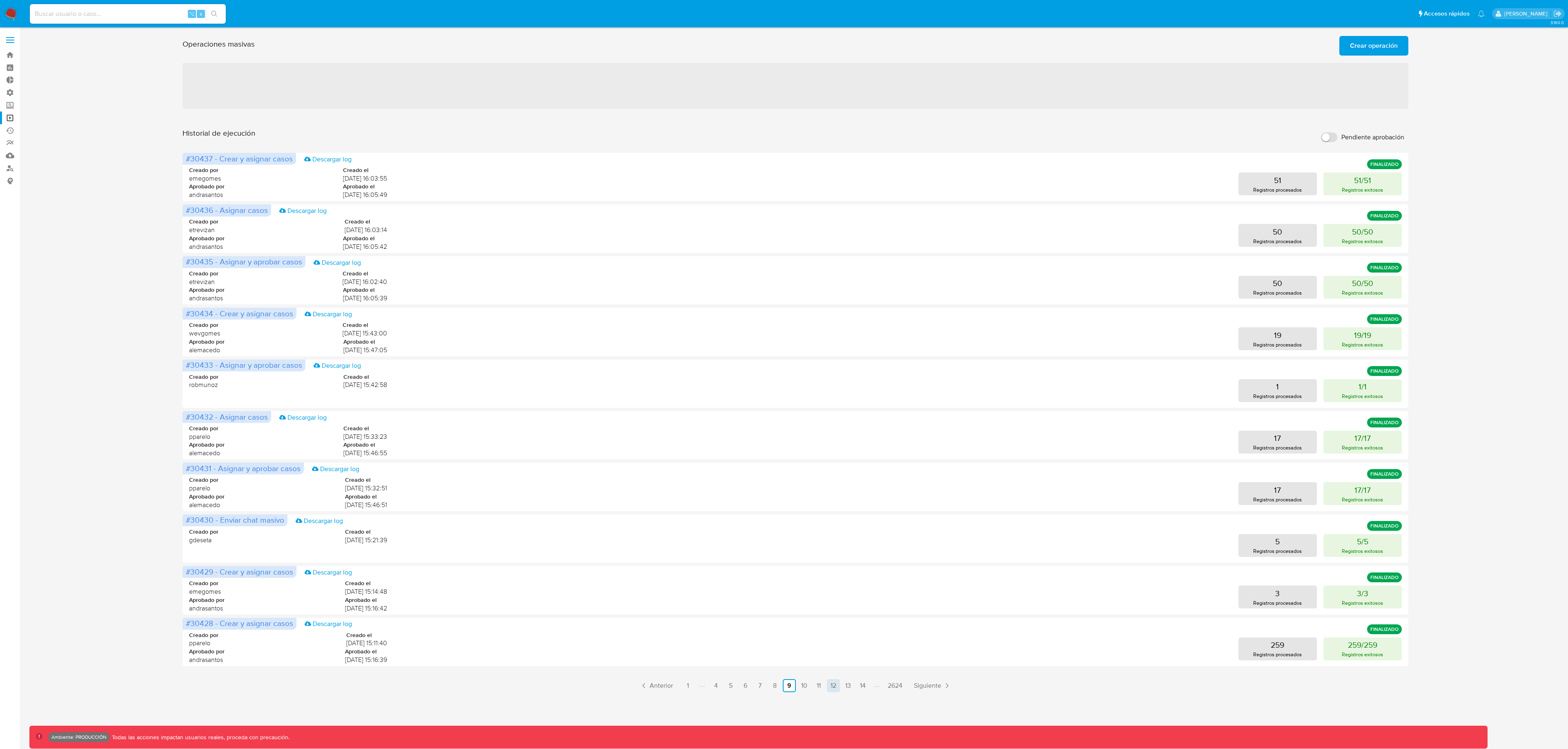
click at [835, 688] on link "12" at bounding box center [833, 685] width 13 height 13
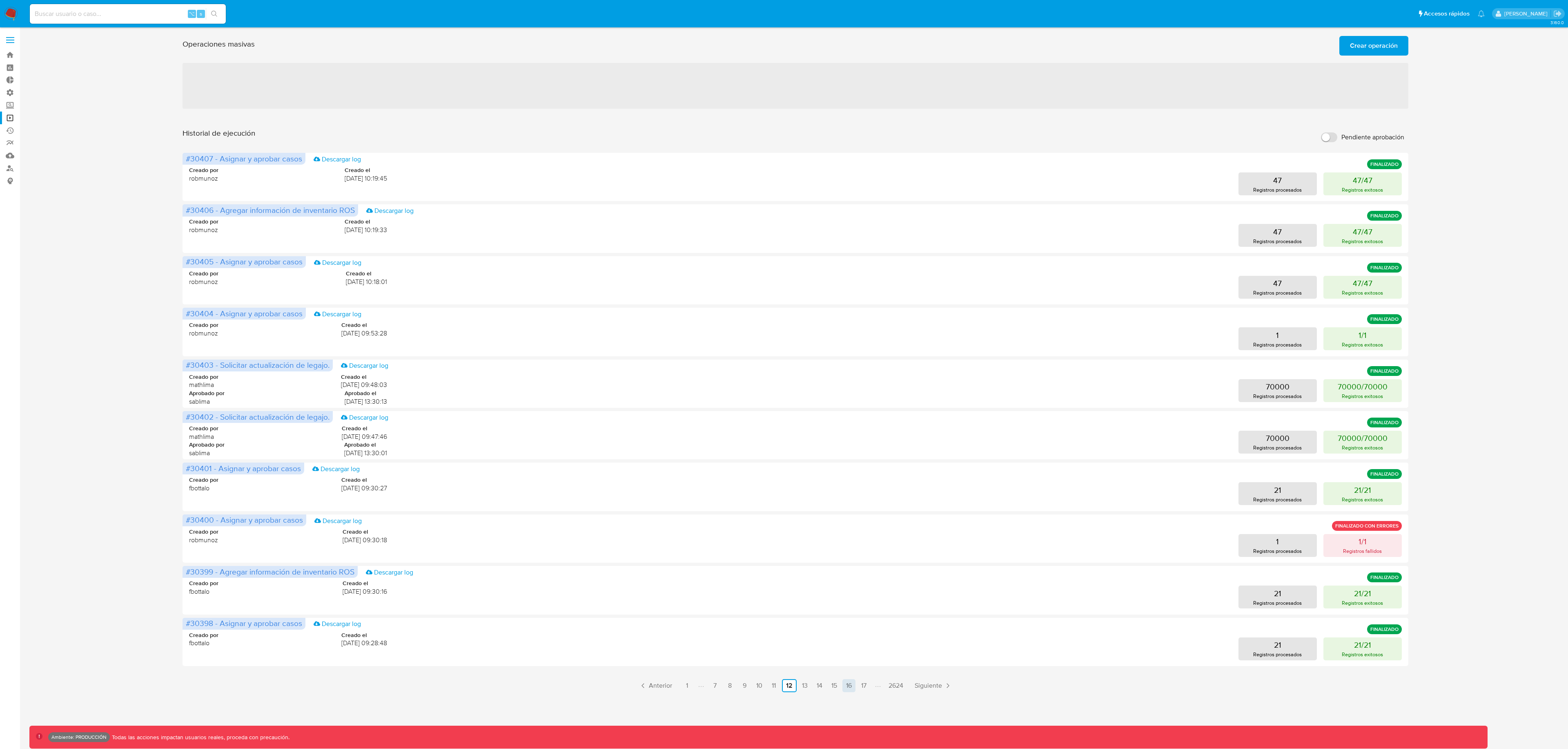
click at [849, 688] on link "16" at bounding box center [849, 685] width 13 height 13
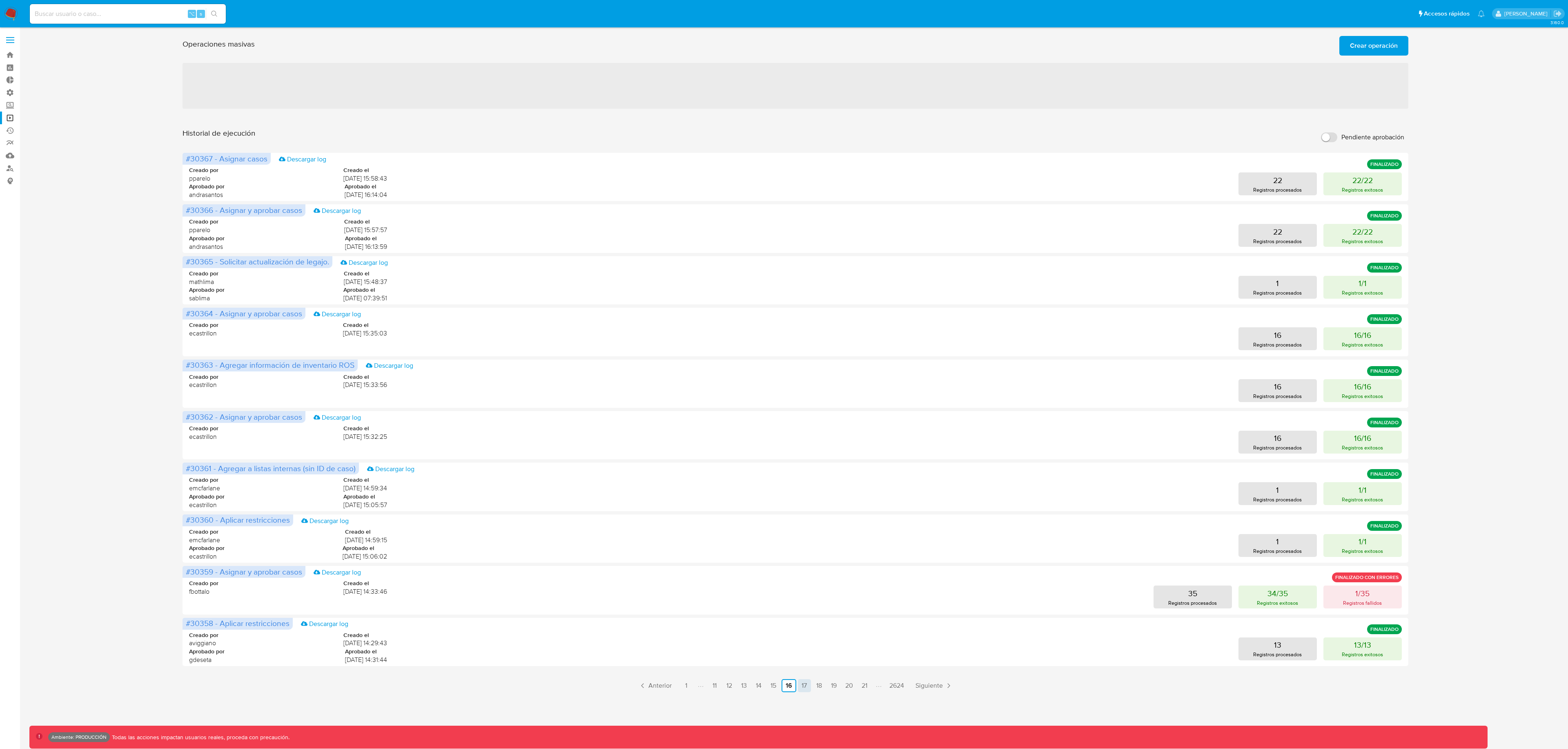
click at [809, 689] on link "17" at bounding box center [804, 685] width 13 height 13
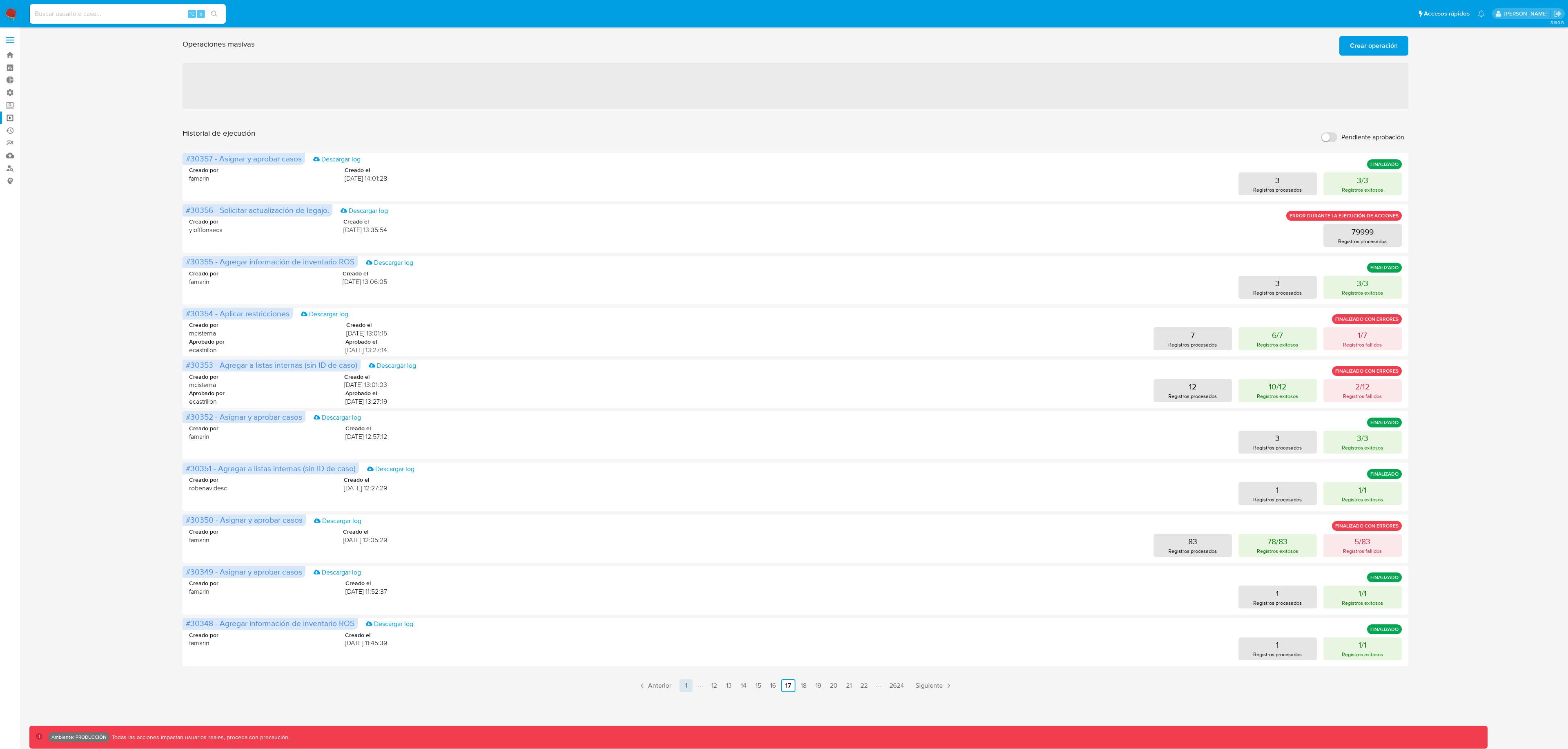
click at [688, 689] on link "1" at bounding box center [685, 685] width 13 height 13
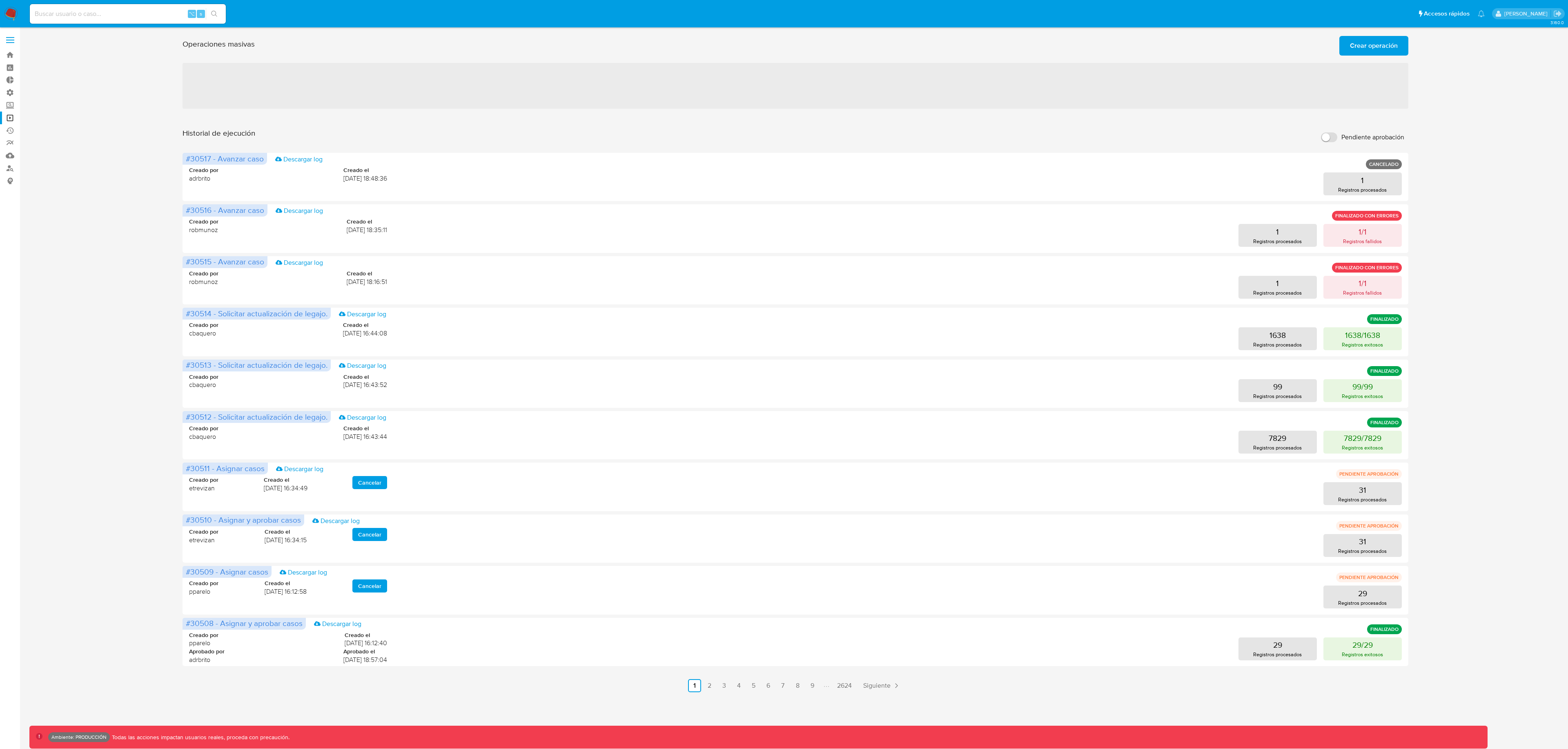
click at [713, 694] on div "3.160.0 Ambiente: PRODUCCIÓN Todas las acciones impactan usuarios reales, proce…" at bounding box center [795, 388] width 1532 height 711
click at [713, 687] on link "2" at bounding box center [709, 685] width 13 height 13
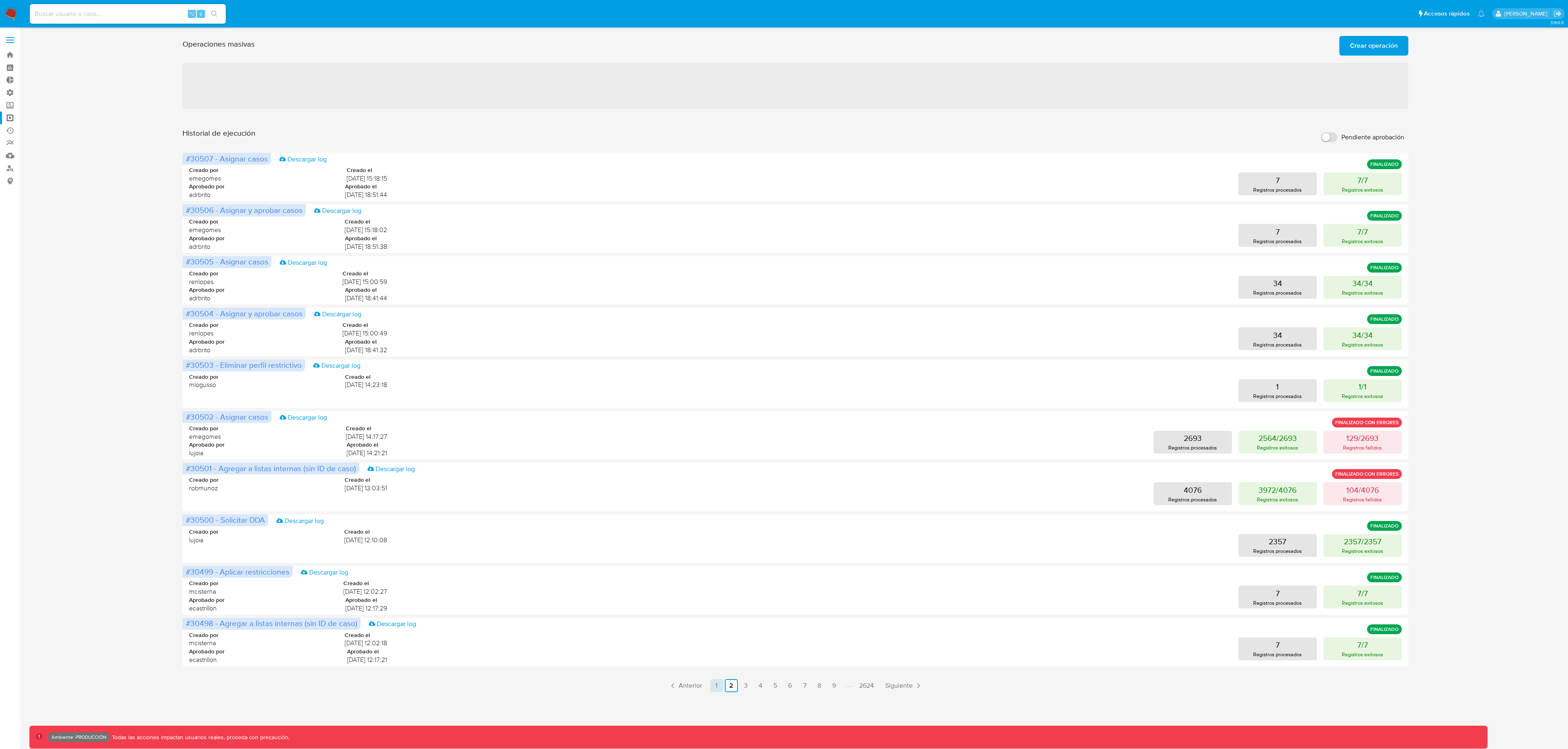
click at [719, 688] on link "1" at bounding box center [716, 685] width 13 height 13
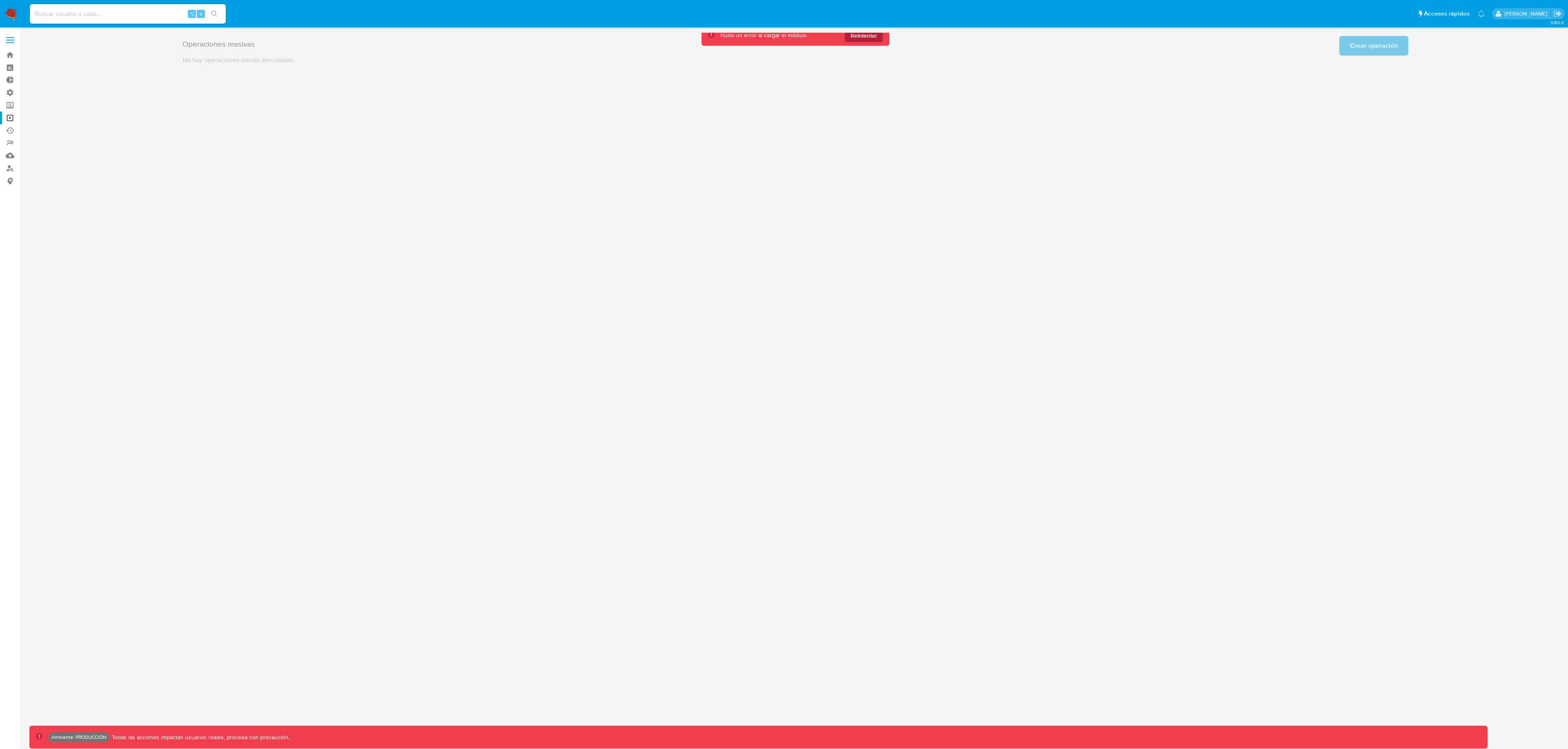
click at [863, 38] on span "Reintentar" at bounding box center [864, 35] width 27 height 13
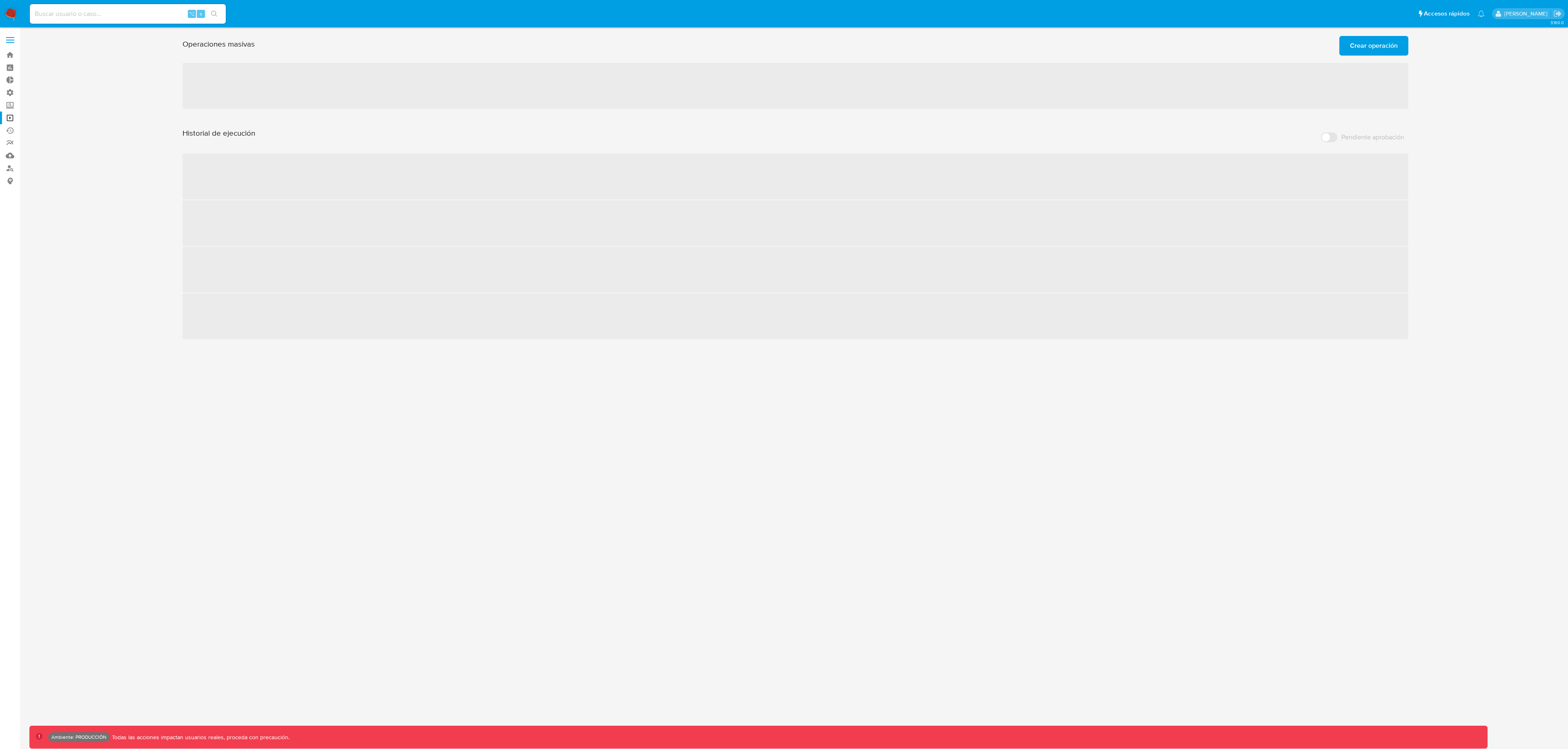
click at [863, 38] on div "Operaciones masivas Crear operación Sólo puede haber hasta un máximo de 5 opera…" at bounding box center [796, 44] width 1226 height 23
